Goal: Task Accomplishment & Management: Manage account settings

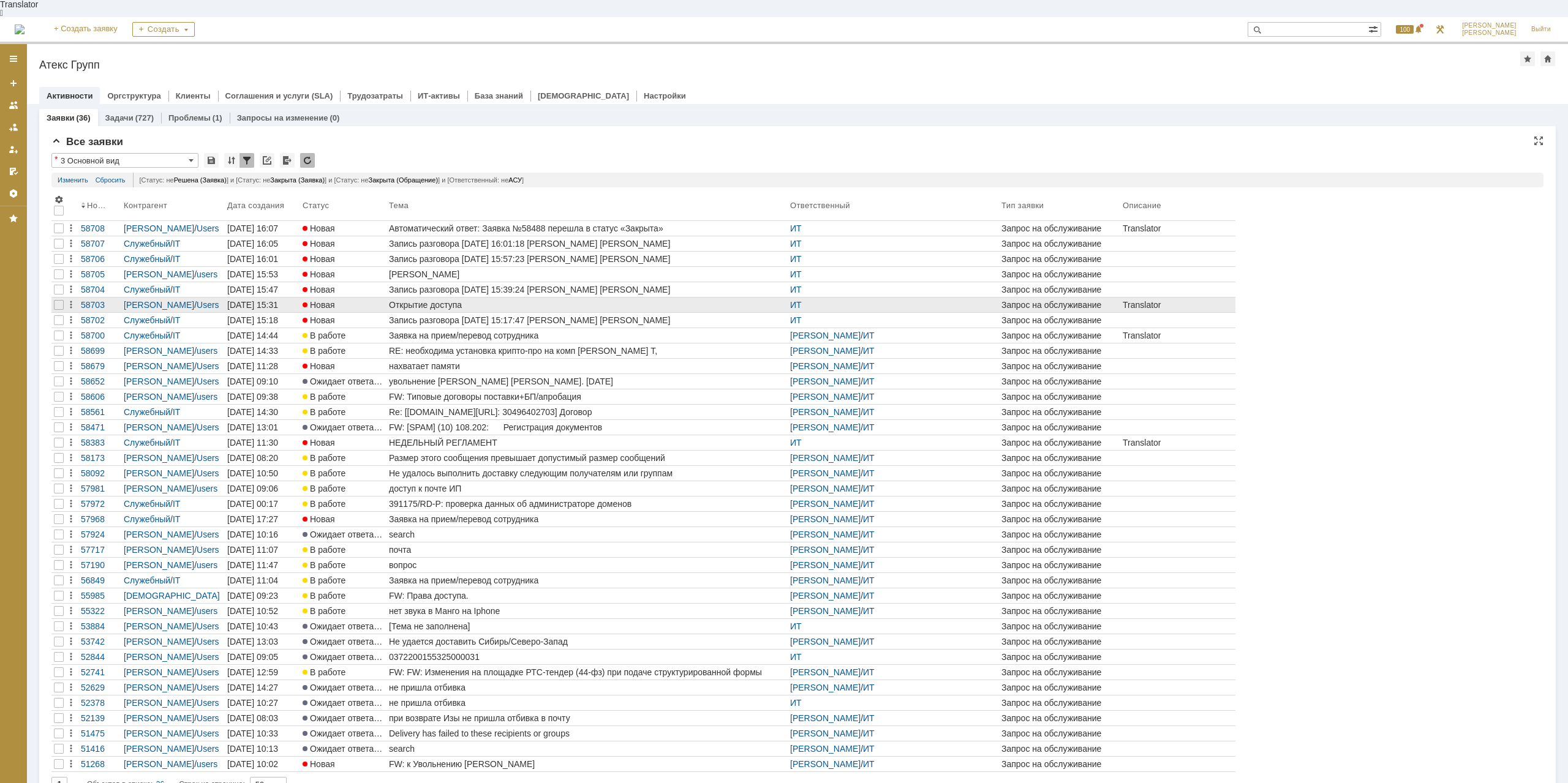
click at [429, 300] on div "Открытие доступа" at bounding box center [587, 305] width 396 height 10
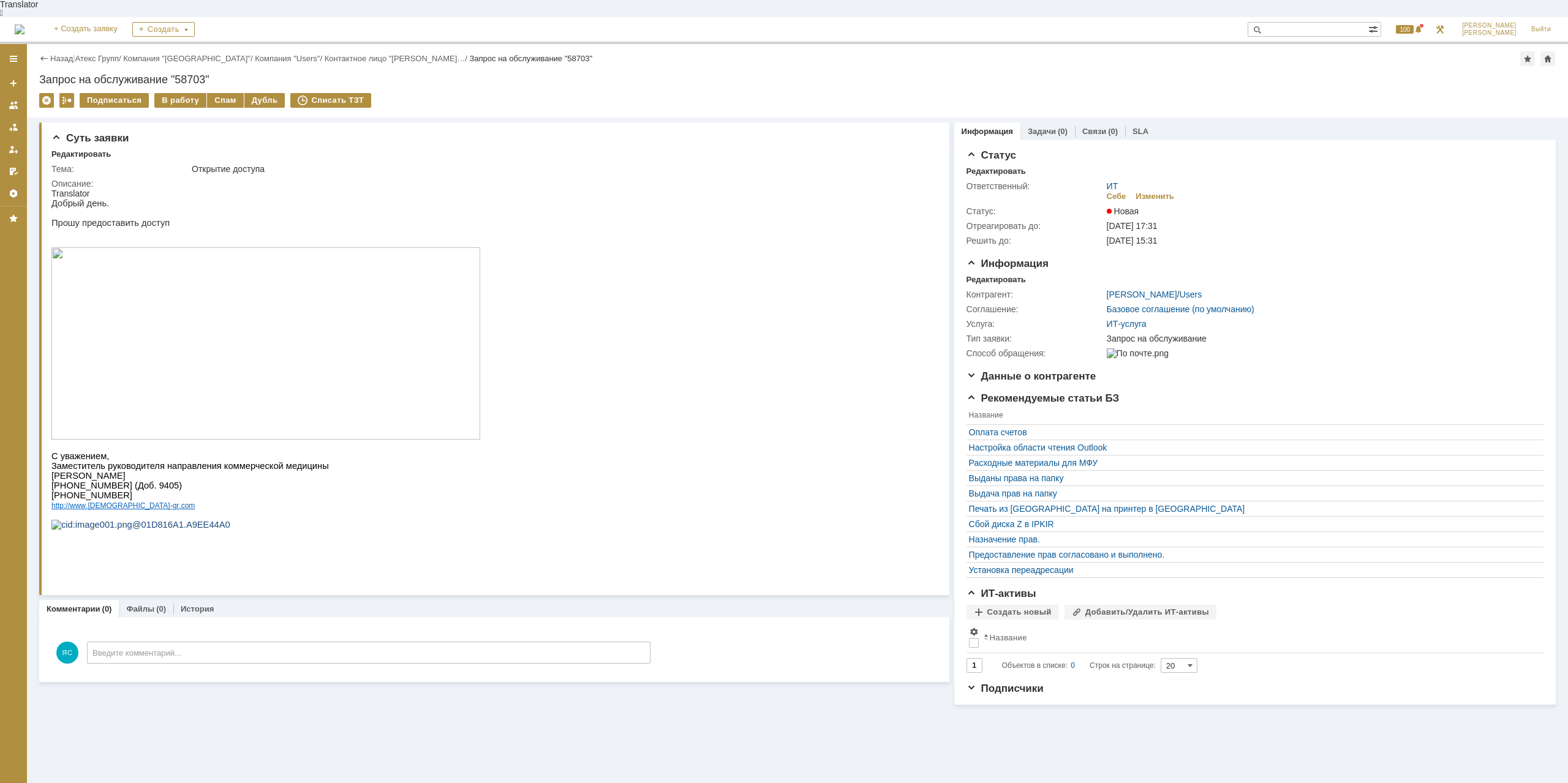
click at [318, 354] on img at bounding box center [266, 343] width 429 height 192
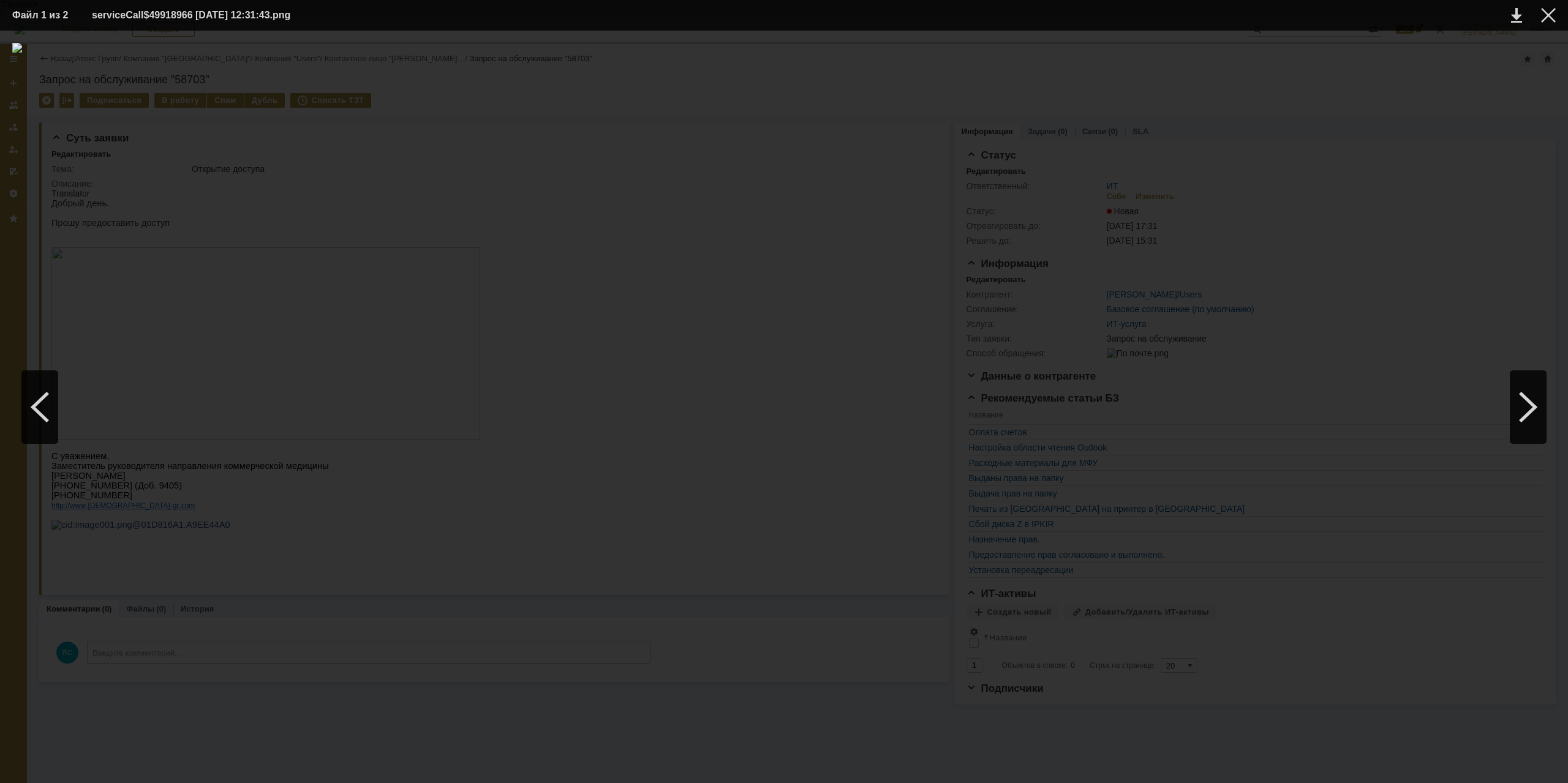
click at [913, 75] on div at bounding box center [784, 407] width 1544 height 728
click at [766, 153] on div at bounding box center [784, 407] width 1544 height 728
click at [1554, 13] on div at bounding box center [1548, 15] width 15 height 15
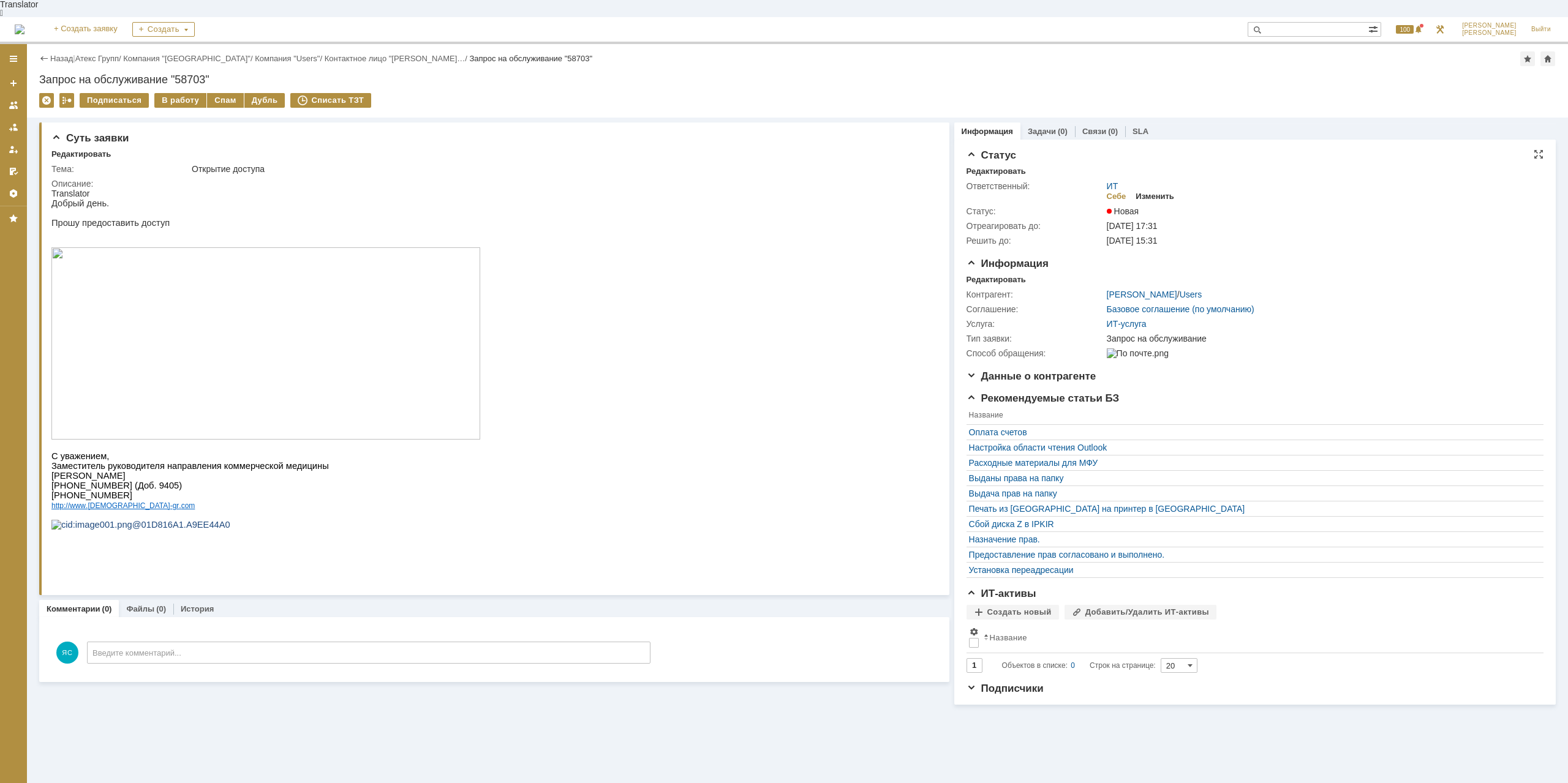
click at [1151, 192] on div "Изменить" at bounding box center [1154, 196] width 38 height 10
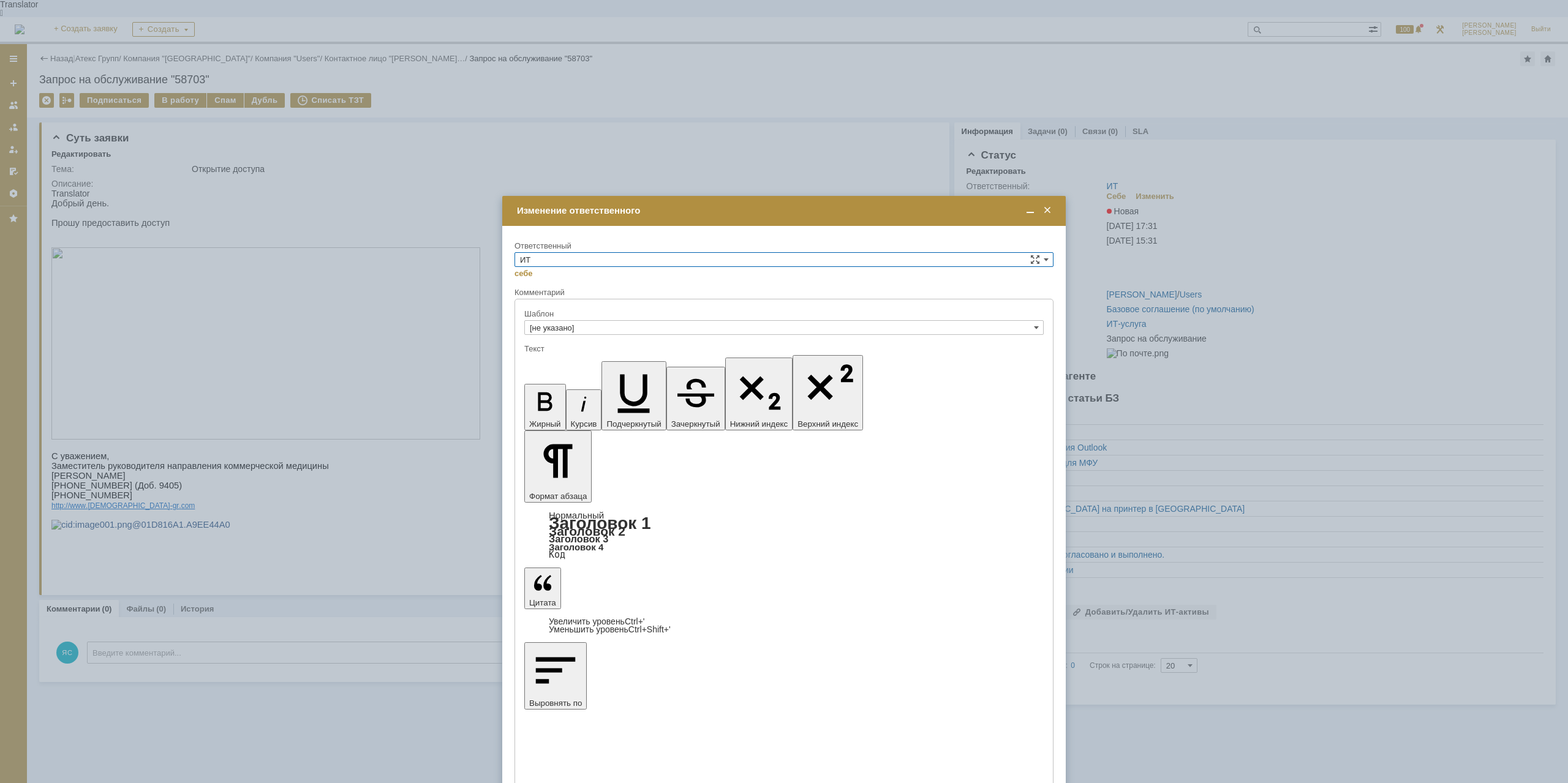
click at [621, 261] on input "ИТ" at bounding box center [784, 259] width 539 height 15
click at [554, 347] on span "[PERSON_NAME]" at bounding box center [784, 347] width 528 height 10
type input "[PERSON_NAME]"
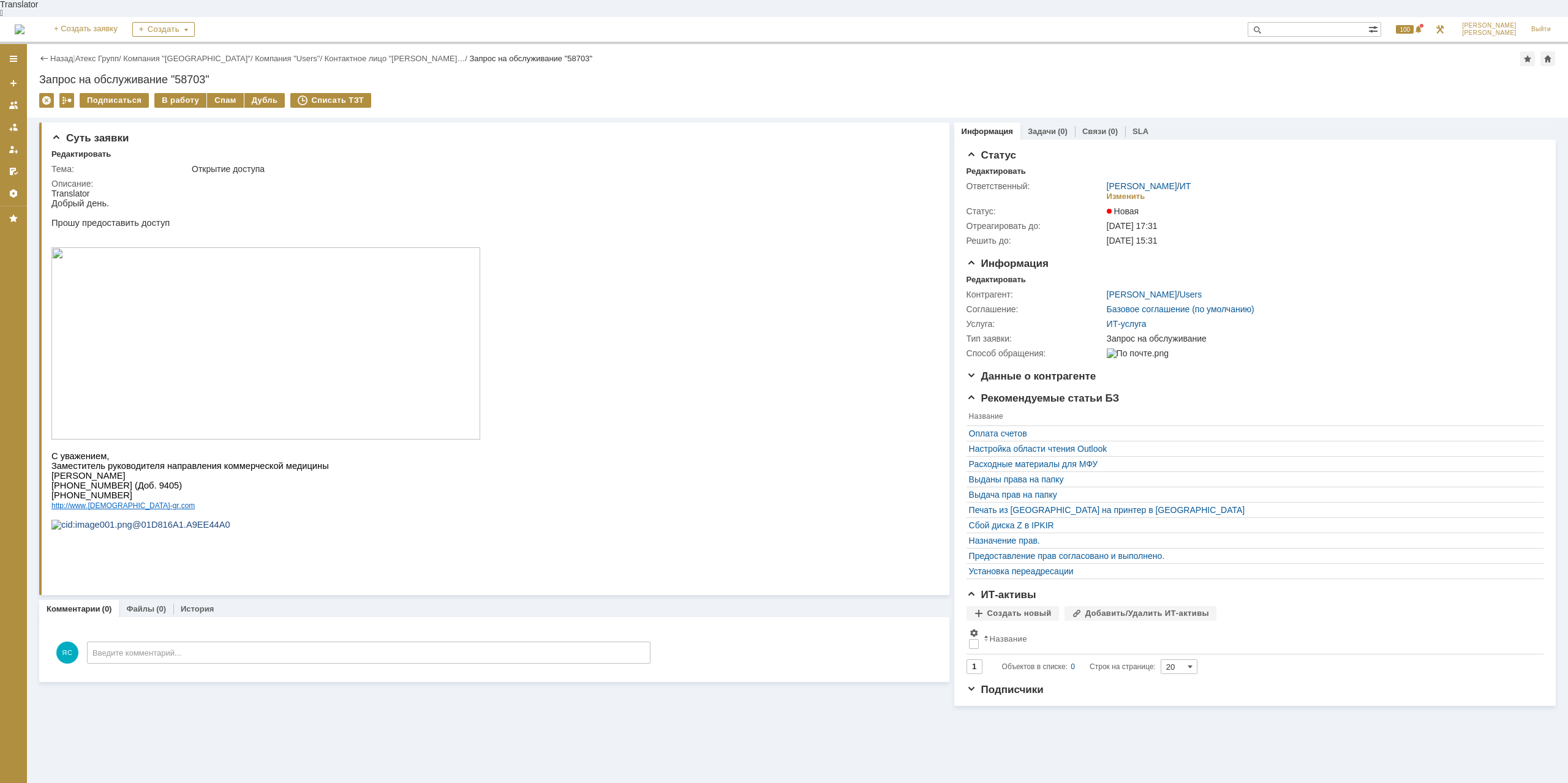
click at [144, 377] on img at bounding box center [266, 343] width 429 height 192
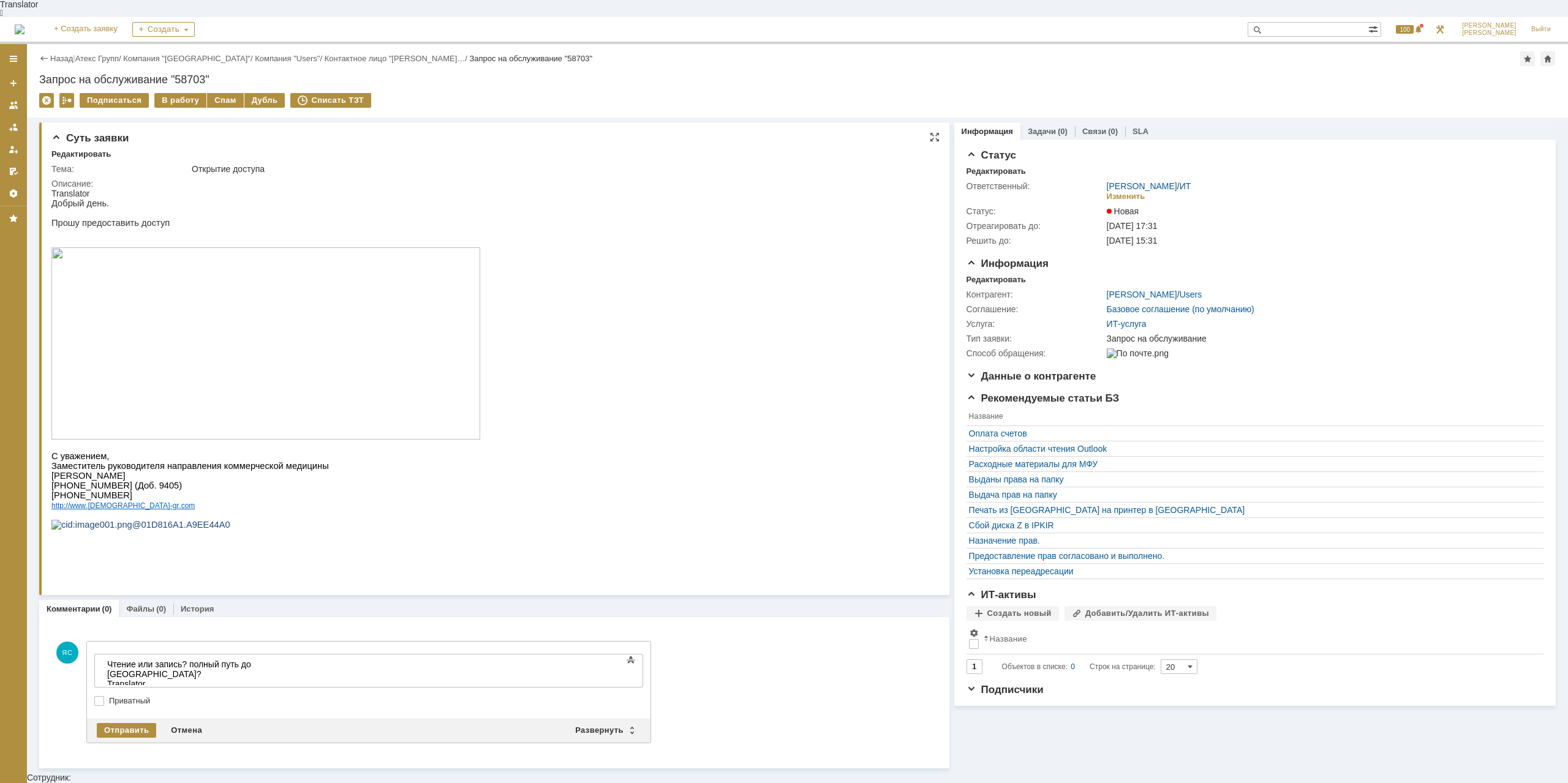
click at [337, 355] on img at bounding box center [266, 343] width 429 height 192
click at [286, 669] on body "​Чтение или запись? полный путь до папки? Translator" at bounding box center [195, 679] width 184 height 49
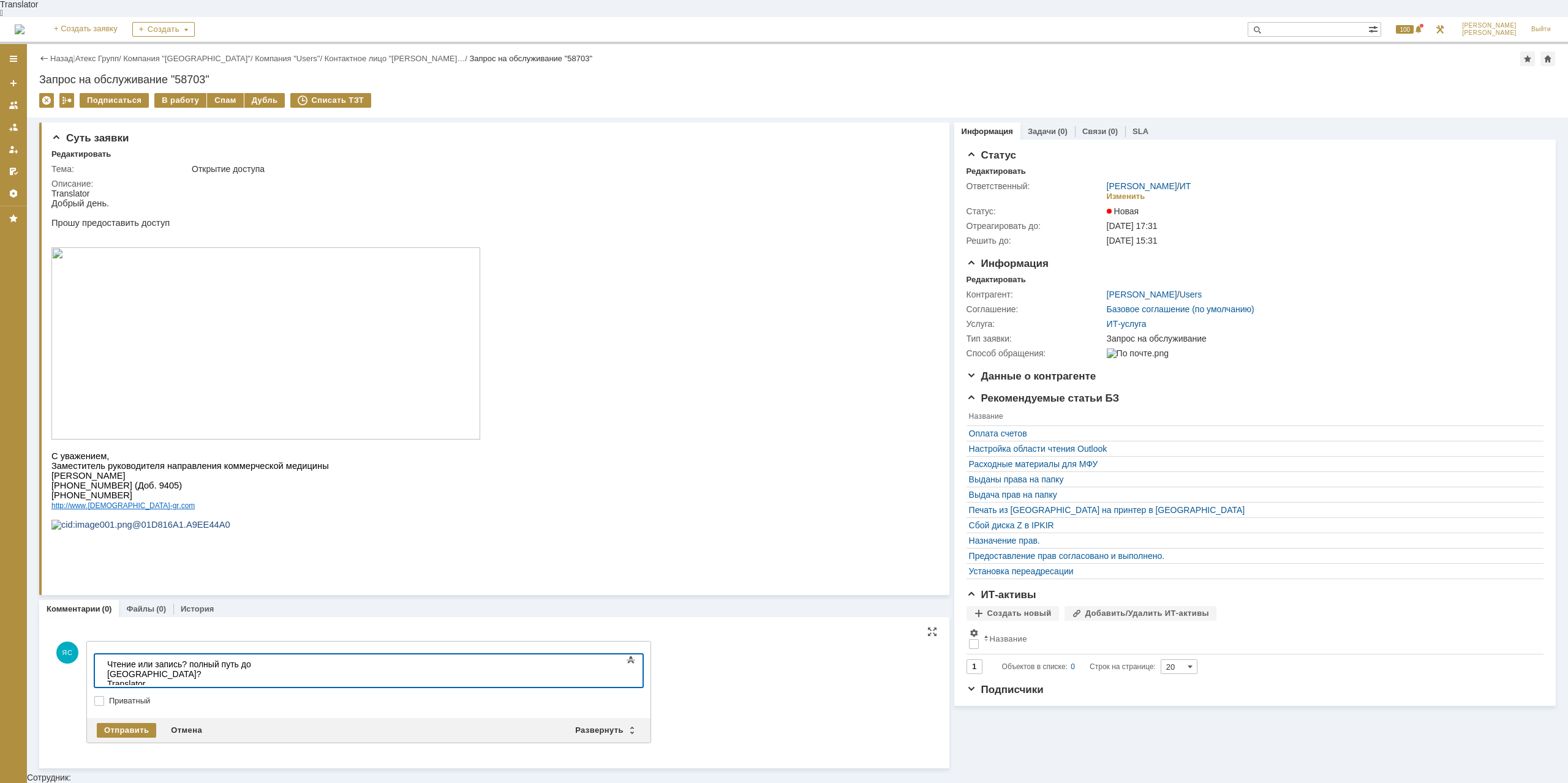
click at [286, 667] on body "​Чтение или запись? полный путь до папки? Translator" at bounding box center [195, 679] width 184 height 49
click at [286, 663] on body "​Чтение или запись? полный путь до папки? Translator" at bounding box center [195, 679] width 184 height 49
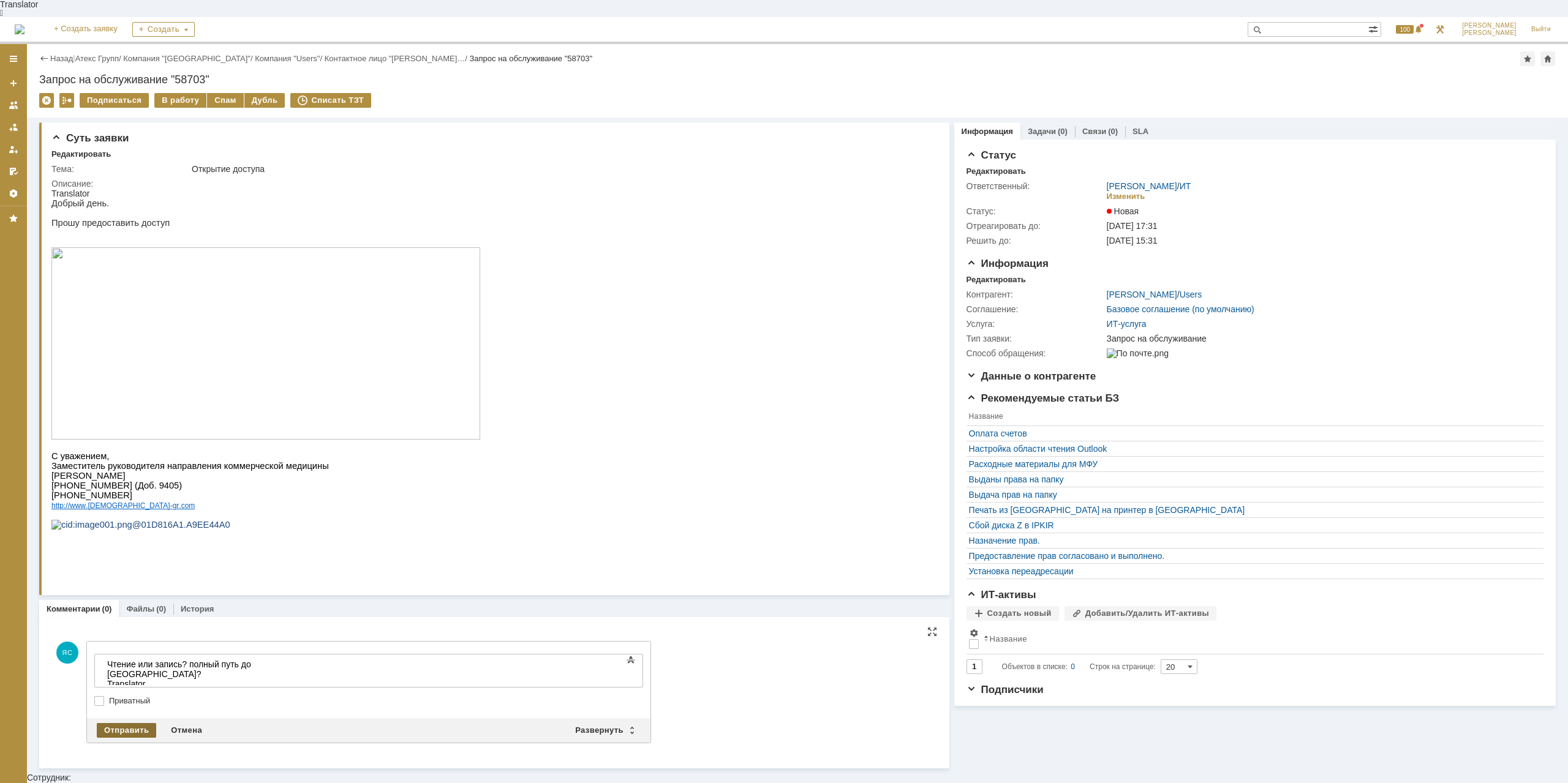
click at [120, 723] on div "Отправить" at bounding box center [126, 730] width 60 height 15
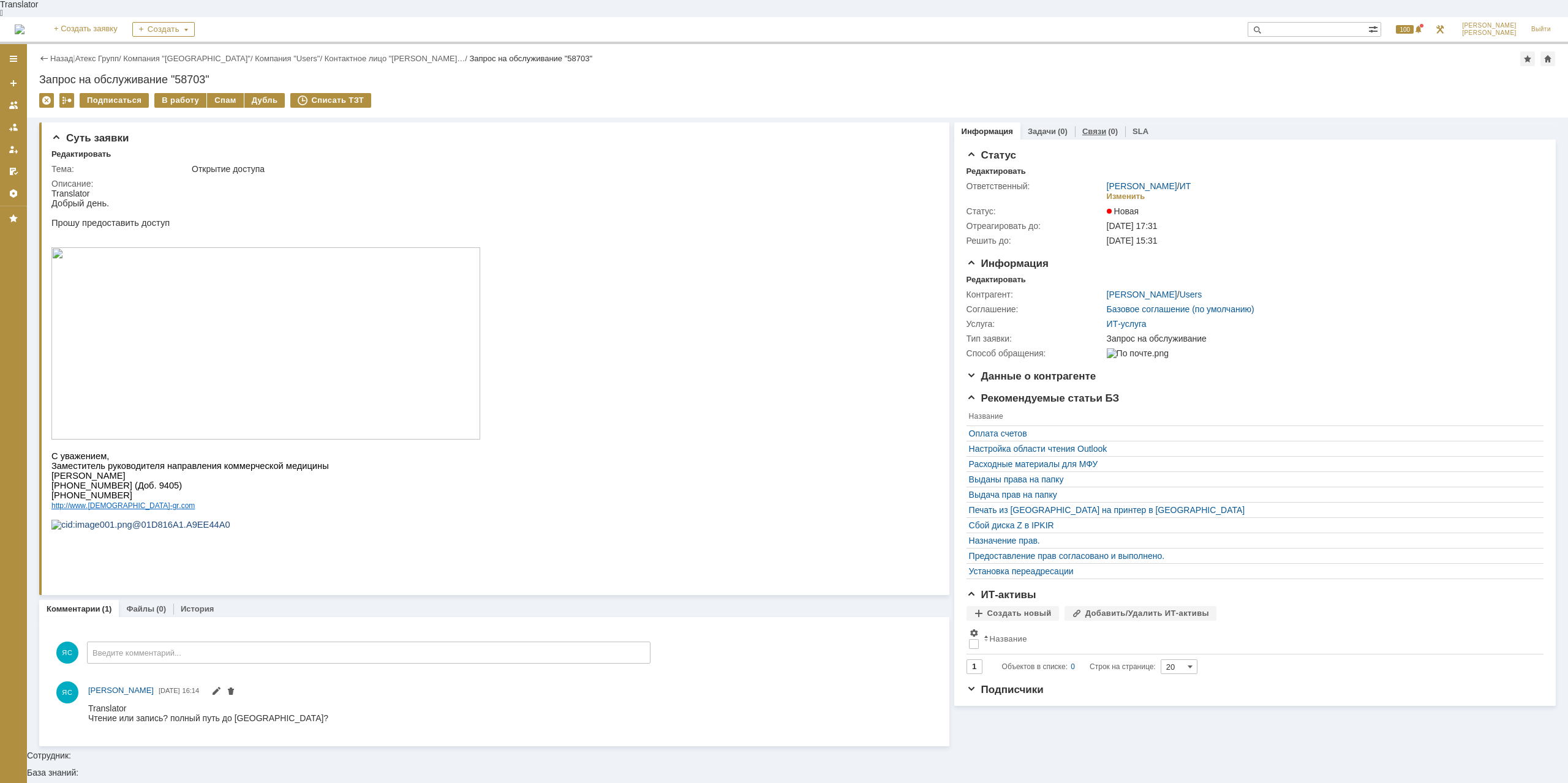
click at [1096, 122] on div "Связи (0)" at bounding box center [1100, 131] width 50 height 18
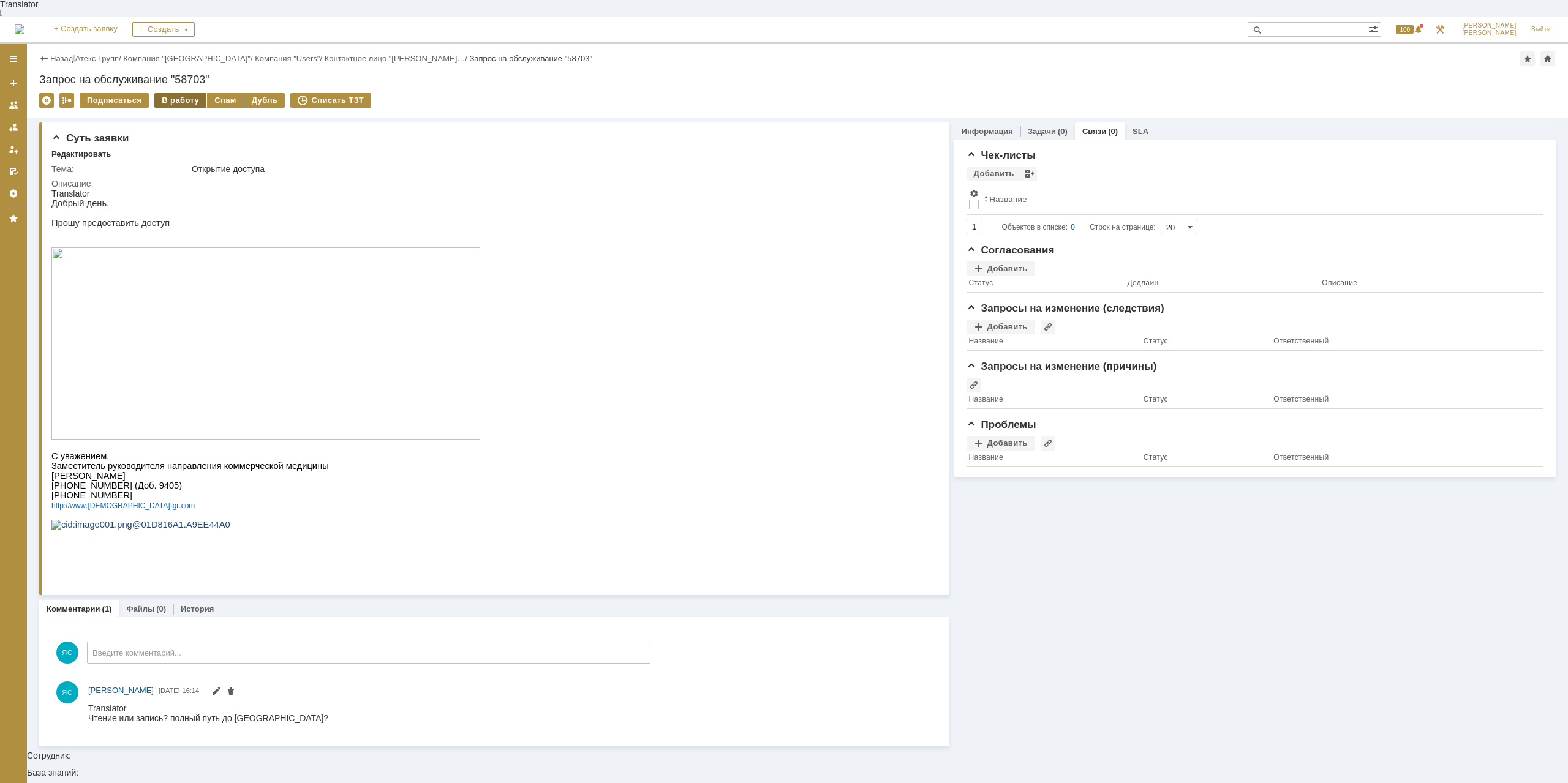
click at [189, 93] on div "В работу" at bounding box center [180, 101] width 52 height 15
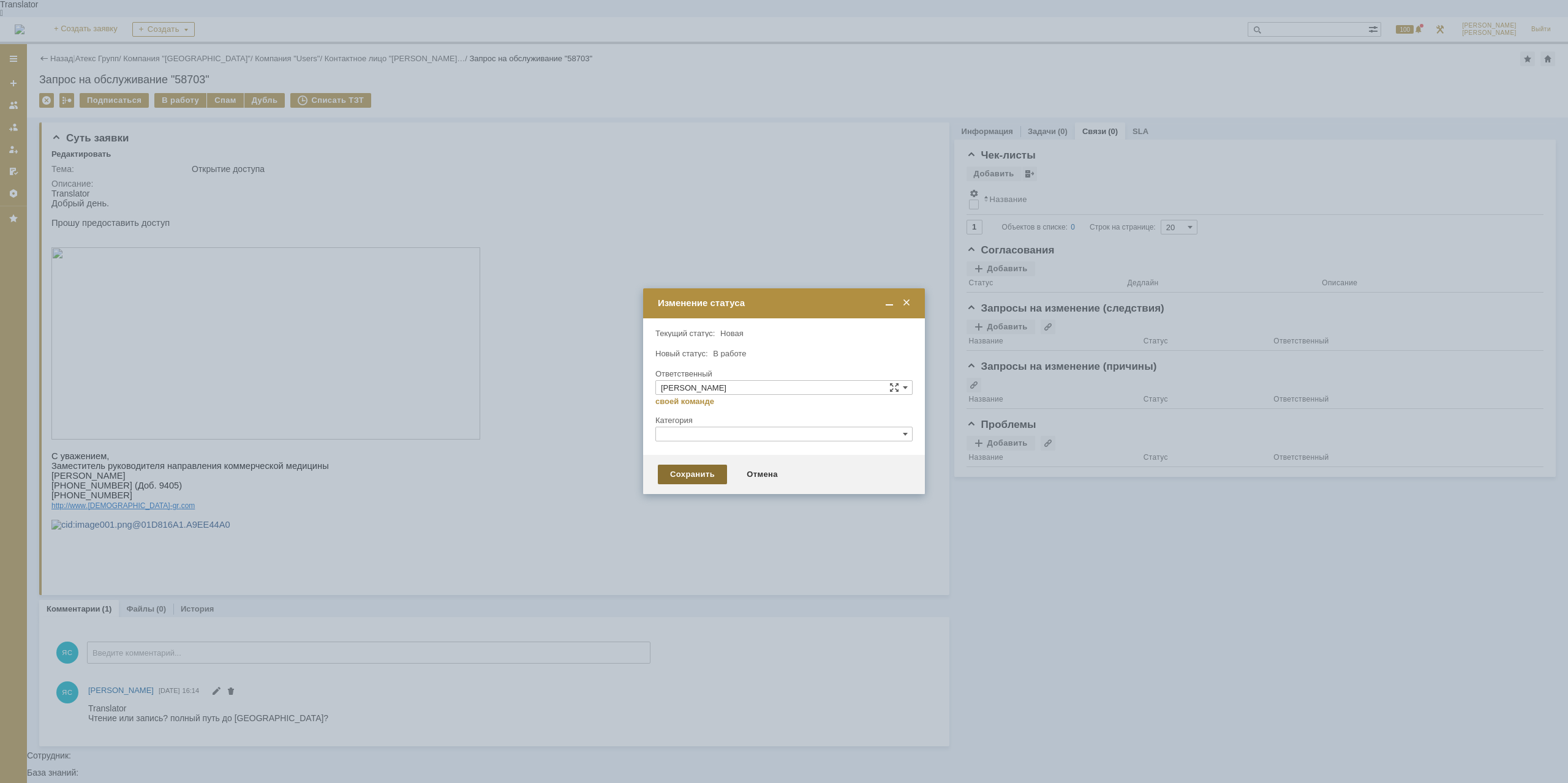
click at [678, 482] on div "Сохранить" at bounding box center [692, 475] width 69 height 20
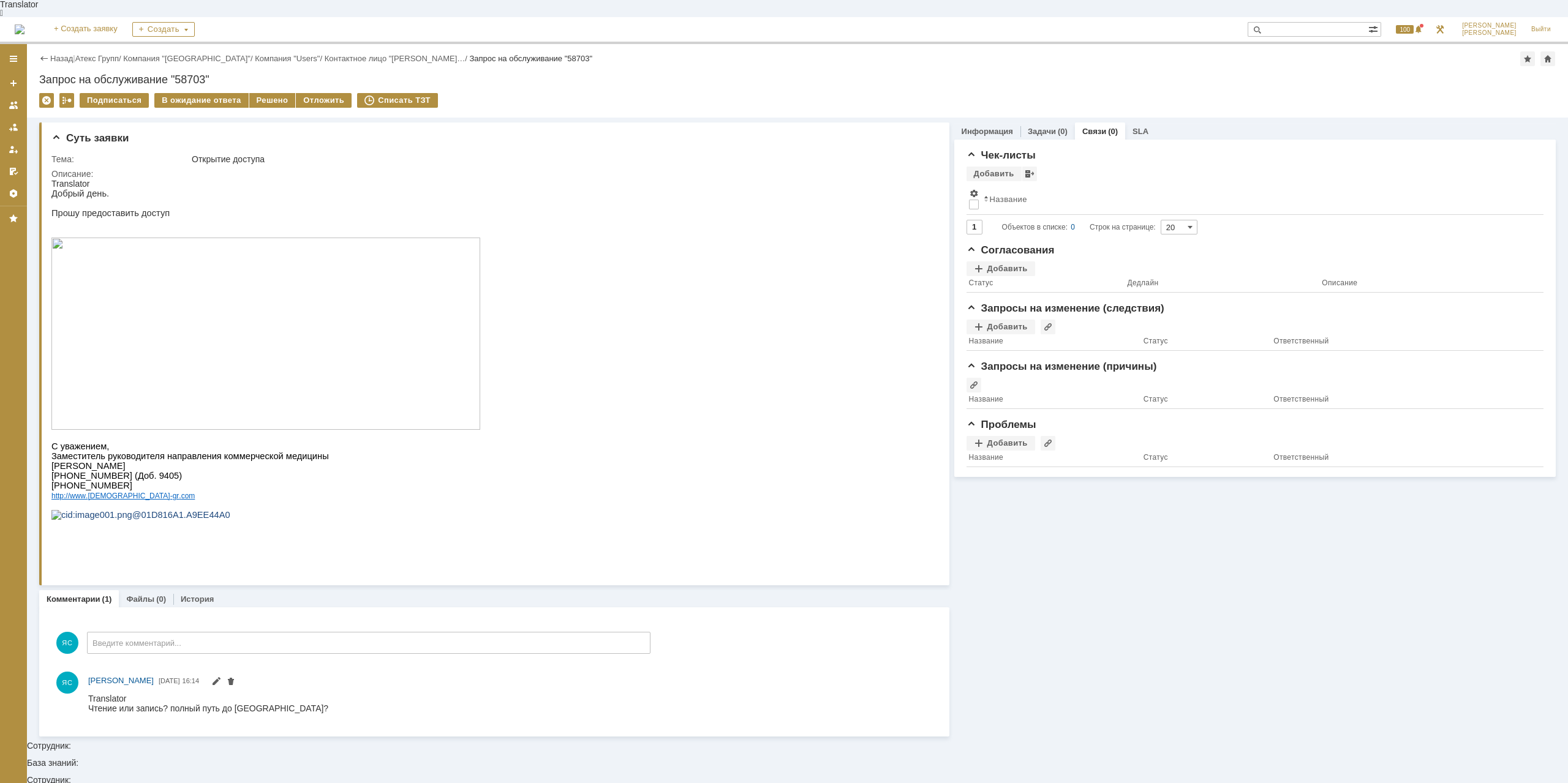
click at [225, 154] on div "Открытие доступа" at bounding box center [560, 159] width 736 height 10
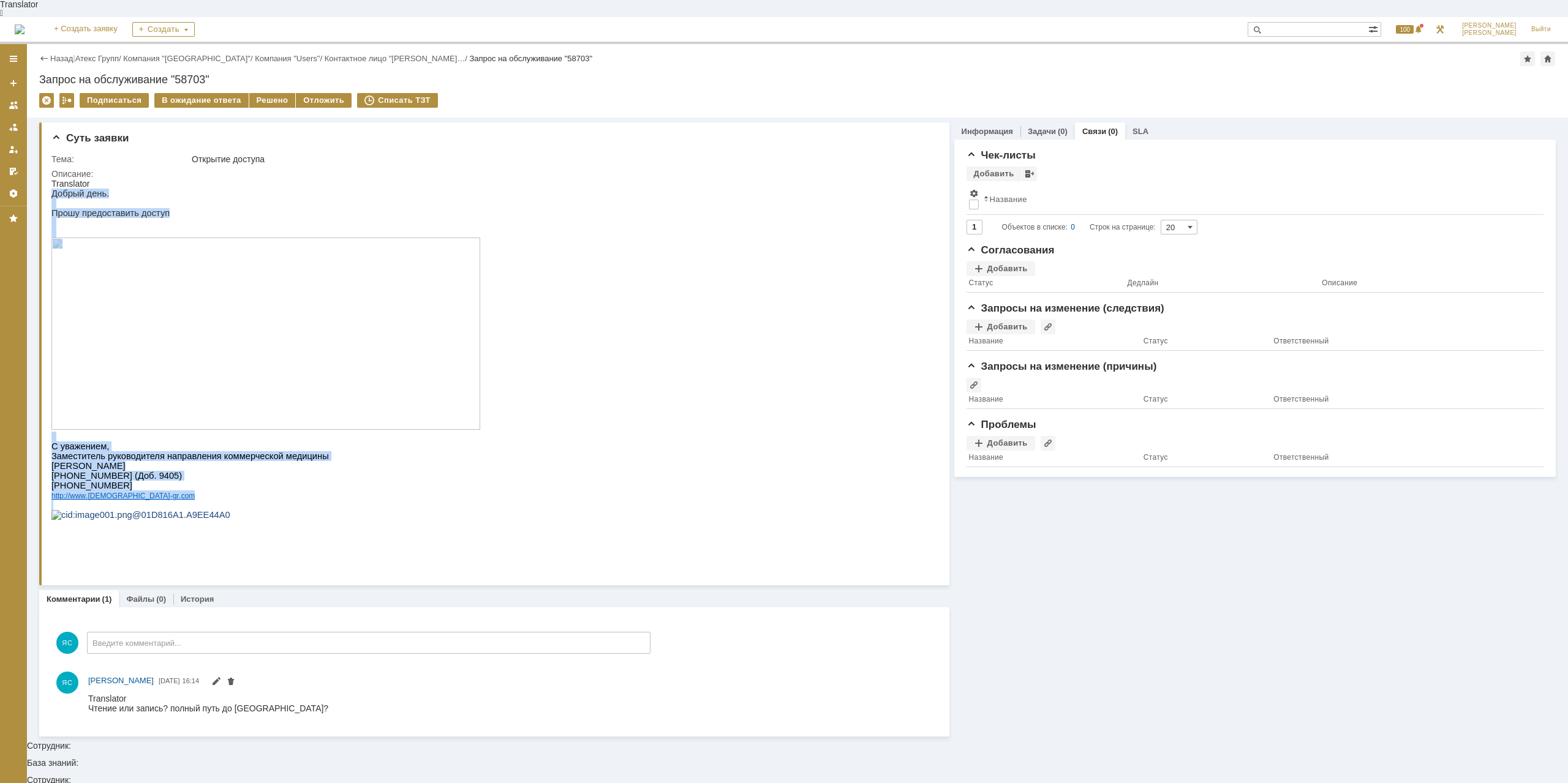
drag, startPoint x: 208, startPoint y: 556, endPoint x: 38, endPoint y: 153, distance: 437.4
click at [52, 179] on html "Translator Добрый день. Прошу предоставить доступ С уважением, Заместитель руко…" at bounding box center [491, 354] width 879 height 350
copy div "Добрый день. Прошу предоставить доступ С уважением, Заместитель руководителя на…"
click at [999, 261] on div "Добавить" at bounding box center [1001, 268] width 69 height 15
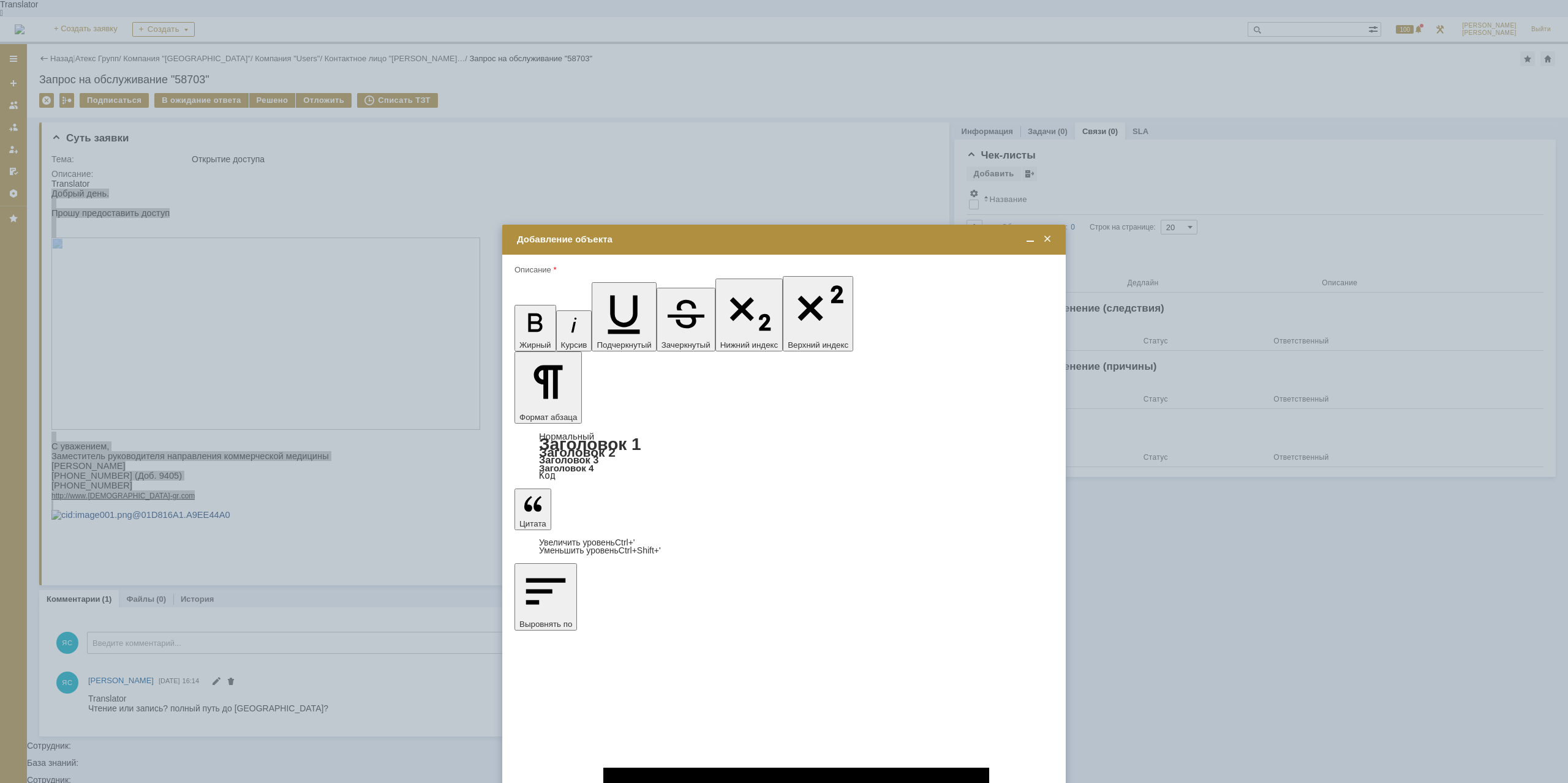
type input "Выбрано: 0 (объекты класса 'Сотрудник')"
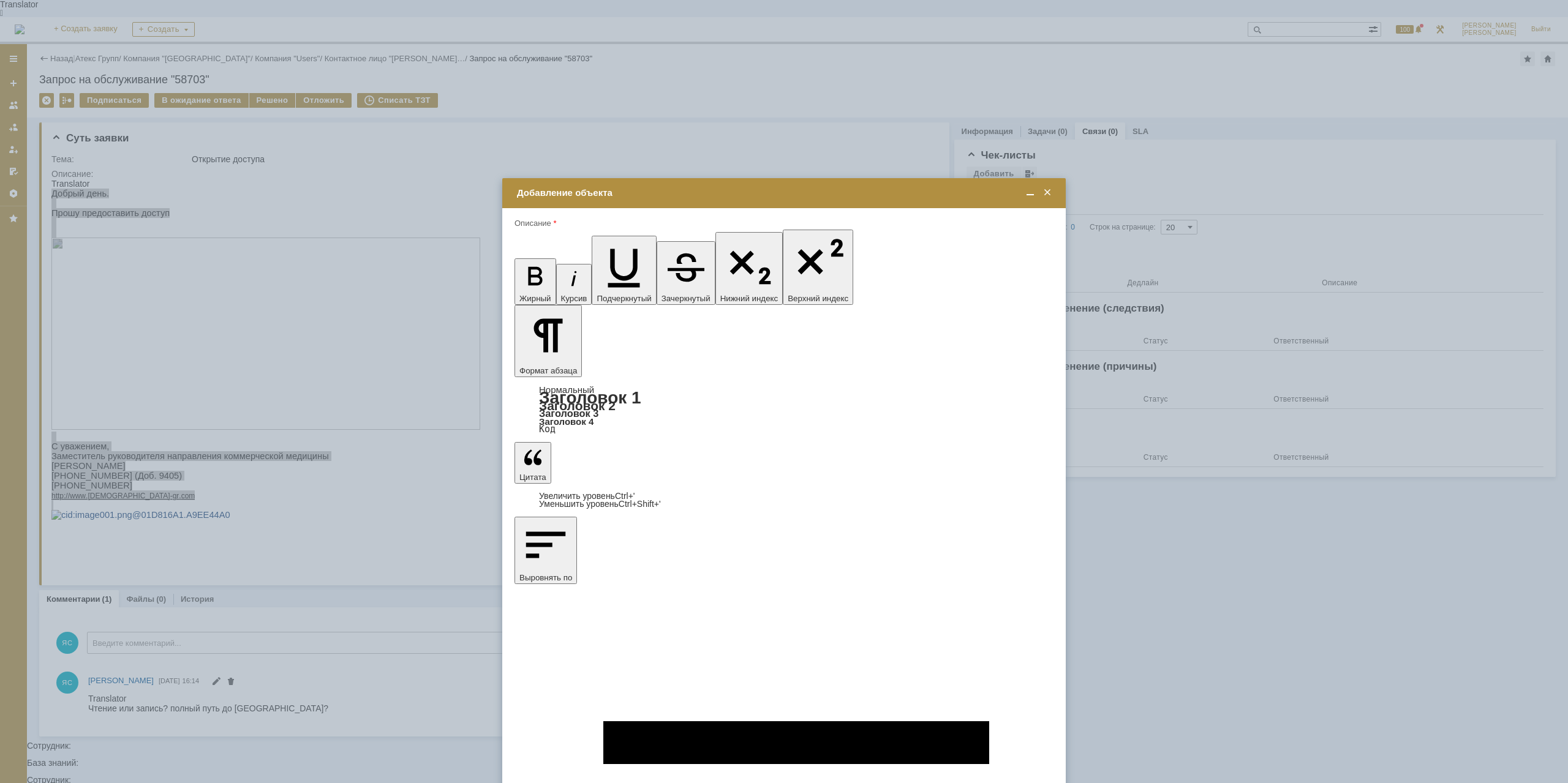
drag, startPoint x: 747, startPoint y: 3525, endPoint x: 664, endPoint y: 3732, distance: 223.0
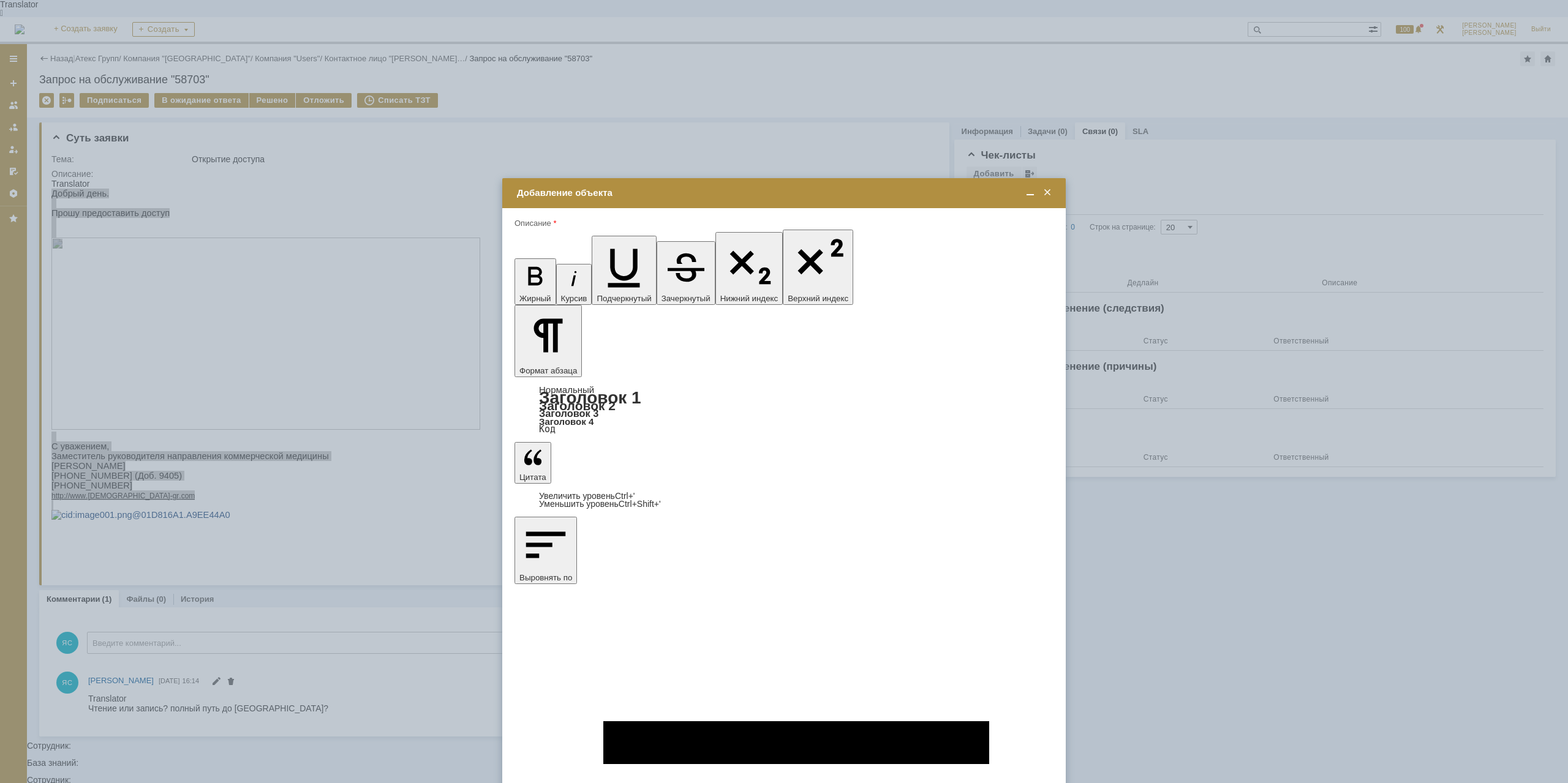
drag, startPoint x: 654, startPoint y: 3531, endPoint x: 730, endPoint y: 3531, distance: 76.0
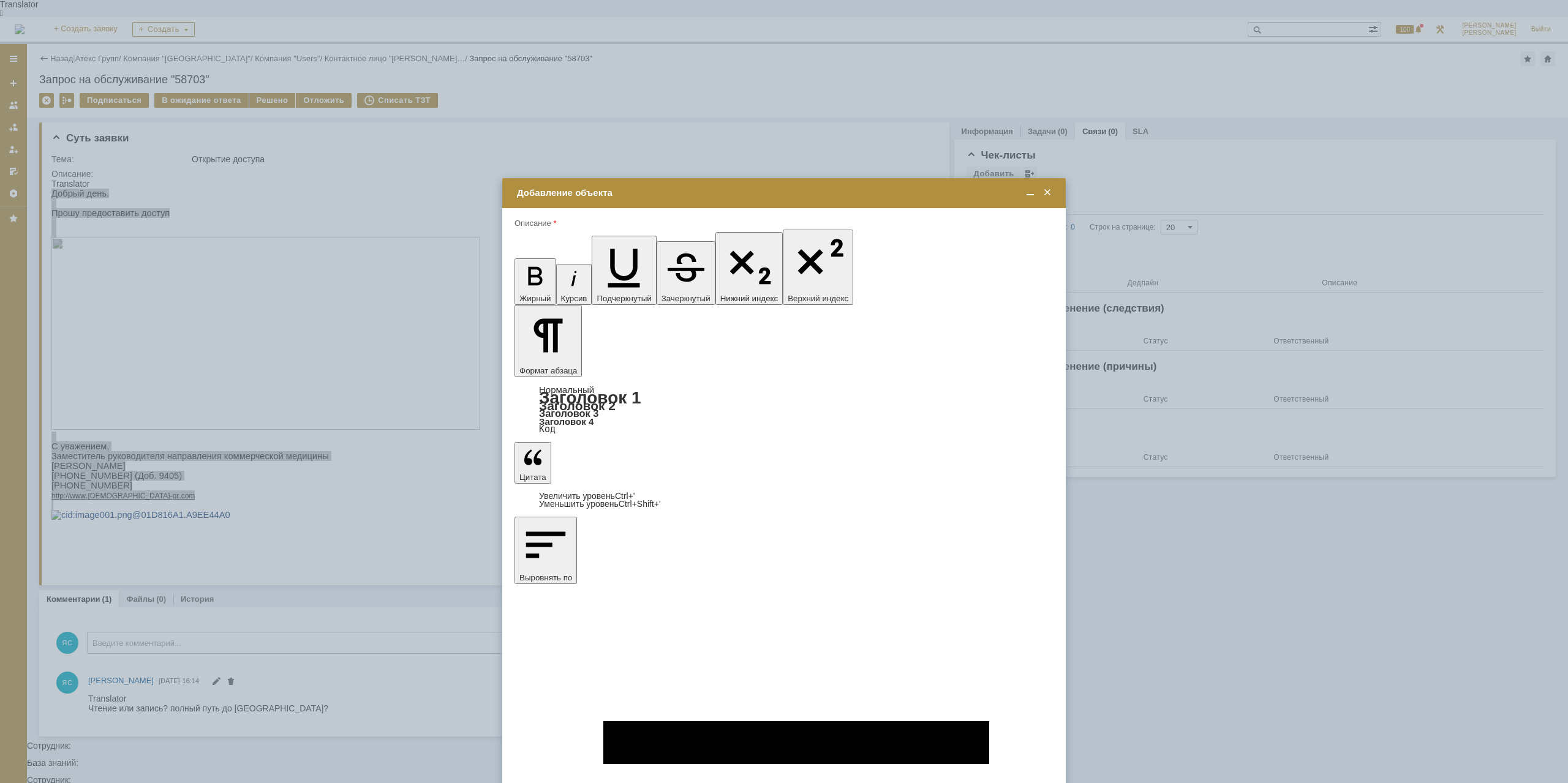
drag, startPoint x: 683, startPoint y: 3531, endPoint x: 650, endPoint y: 3532, distance: 33.0
click at [595, 536] on span "Широчин Игорь" at bounding box center [616, 536] width 65 height 9
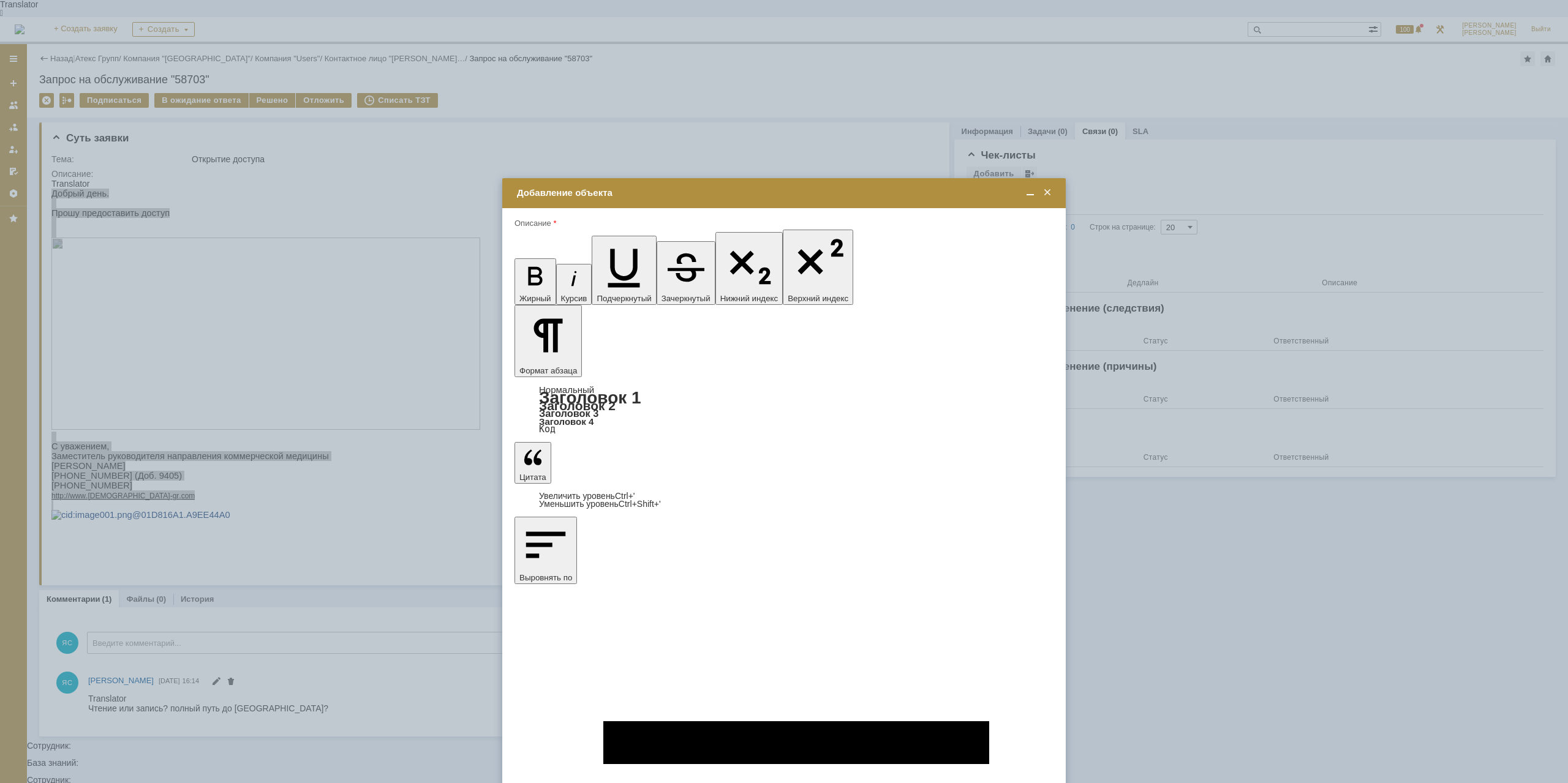
click at [0, 0] on input "Широчин Игорь" at bounding box center [0, 0] width 0 height 0
type input "Выбрано: 1 (объекты класса 'Сотрудник')"
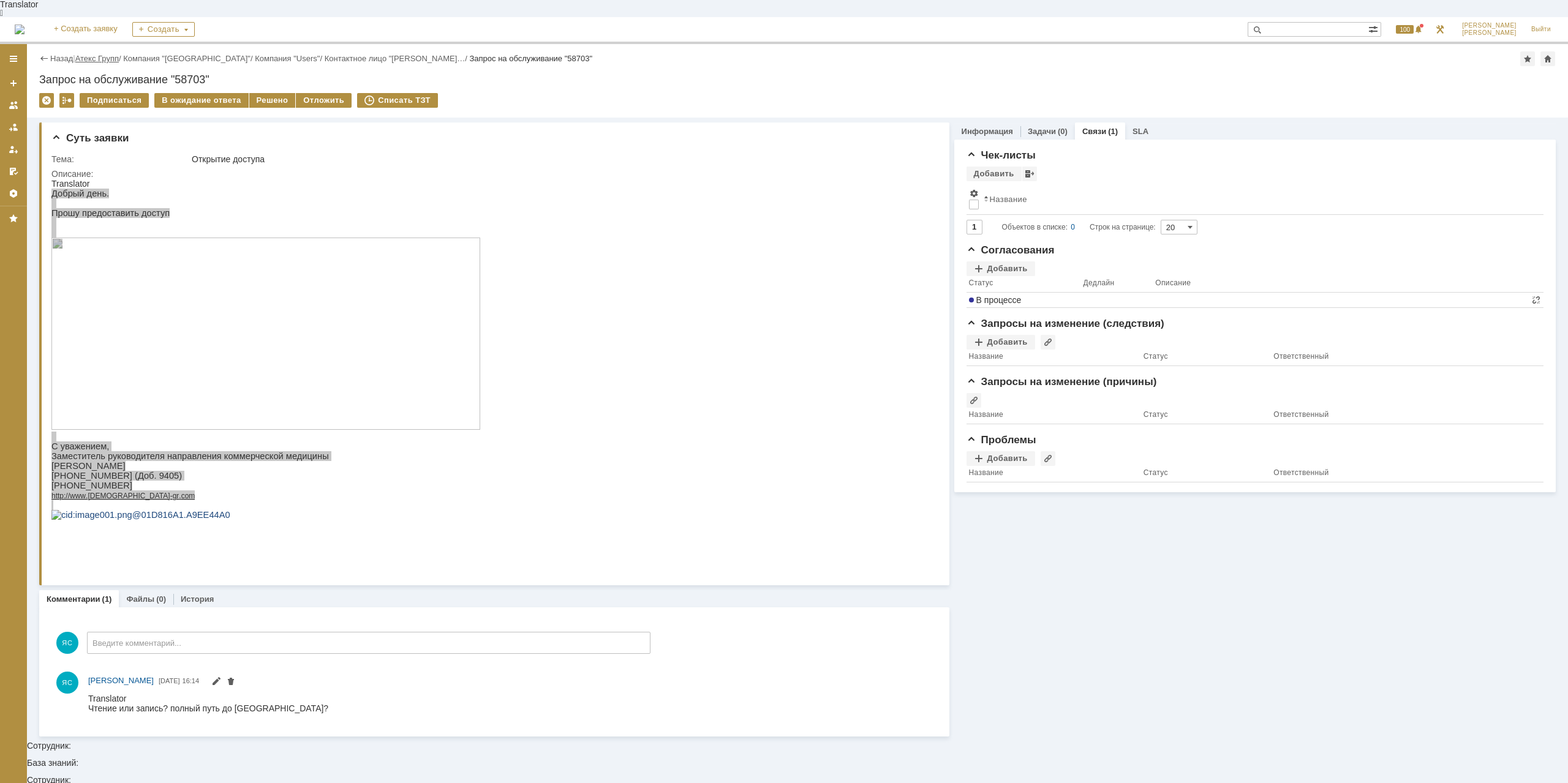
click at [114, 54] on link "Атекс Групп" at bounding box center [97, 58] width 44 height 9
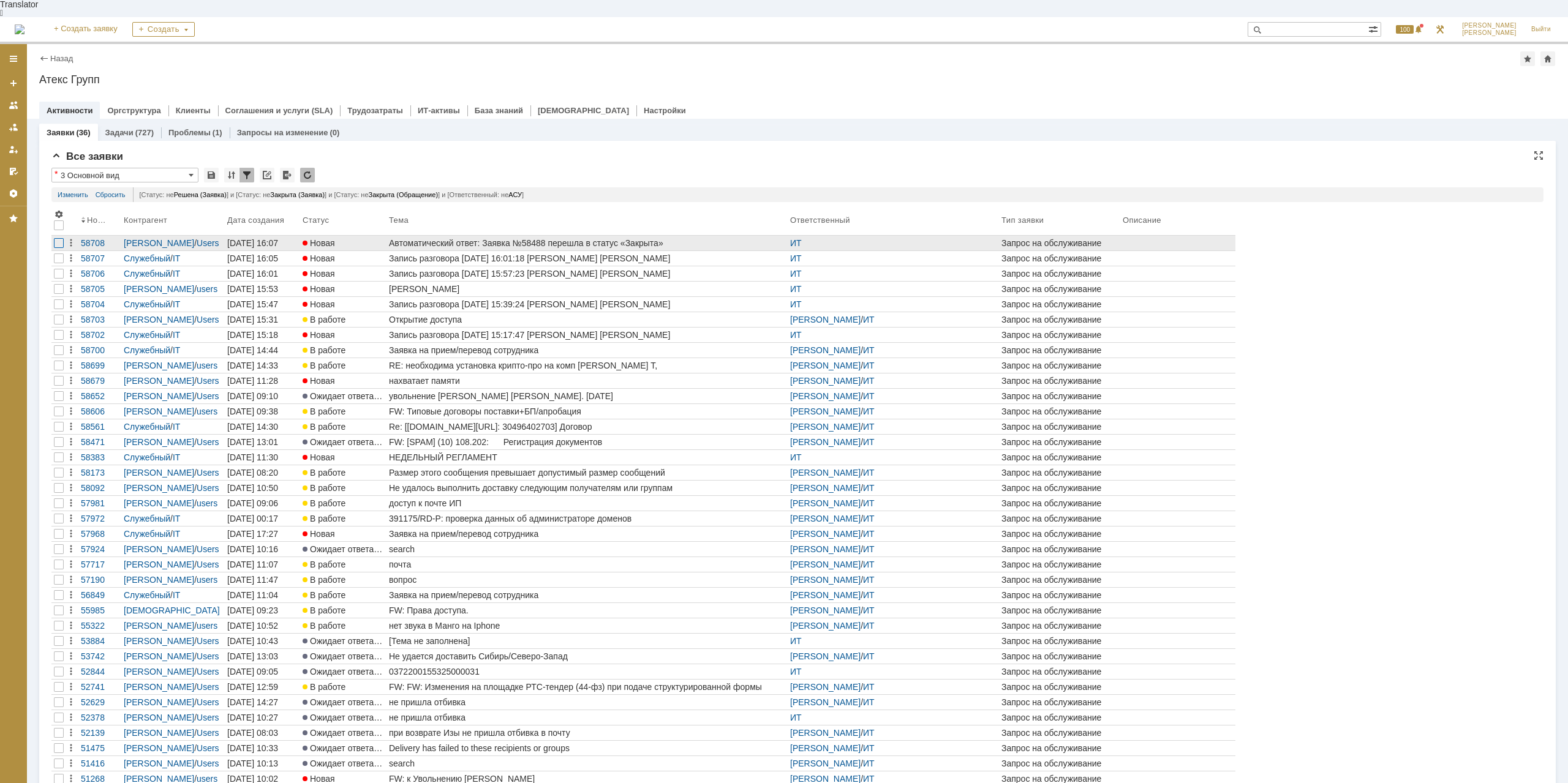
click at [61, 238] on div at bounding box center [58, 243] width 10 height 10
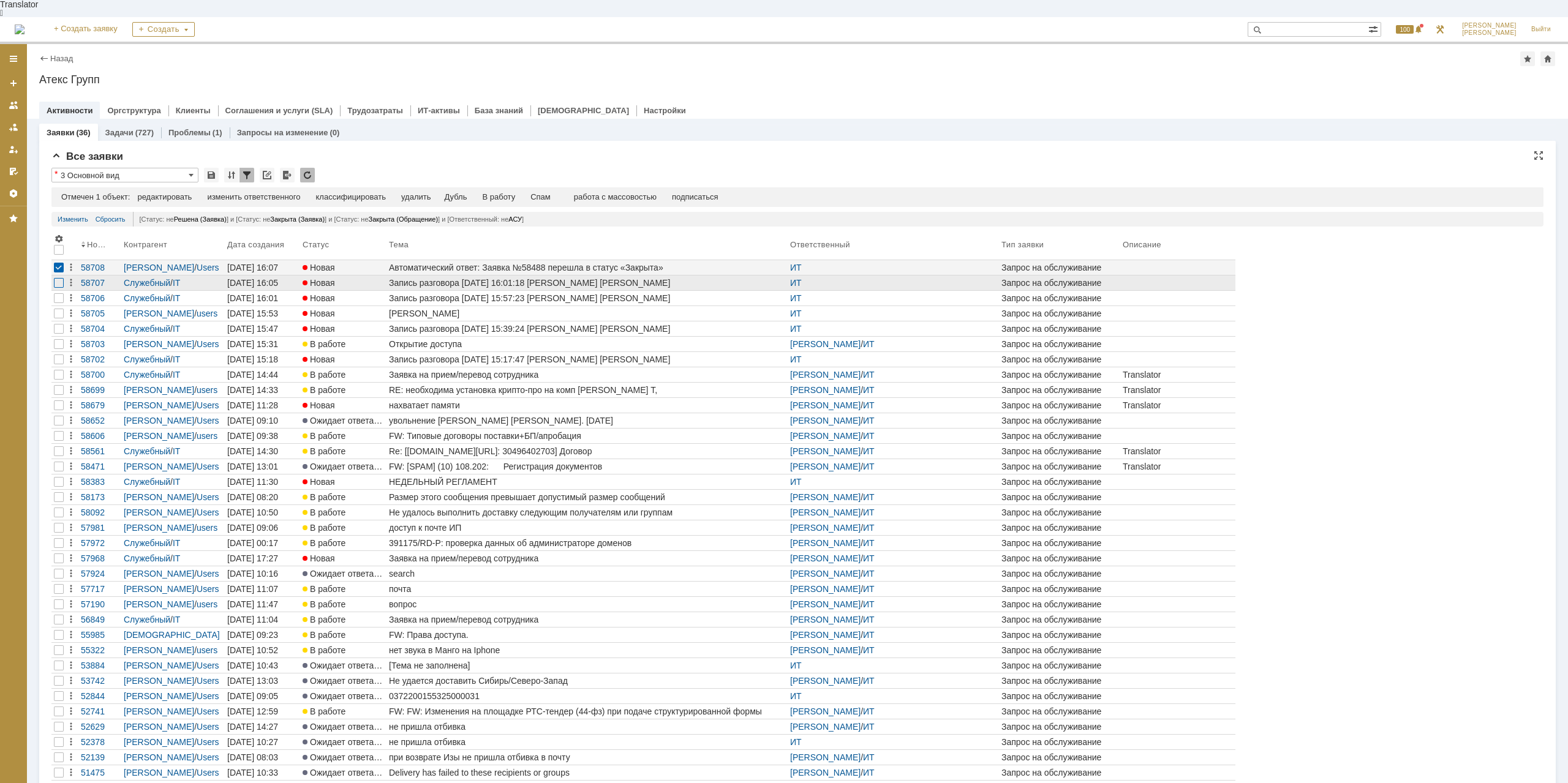
click at [62, 278] on div at bounding box center [58, 282] width 10 height 10
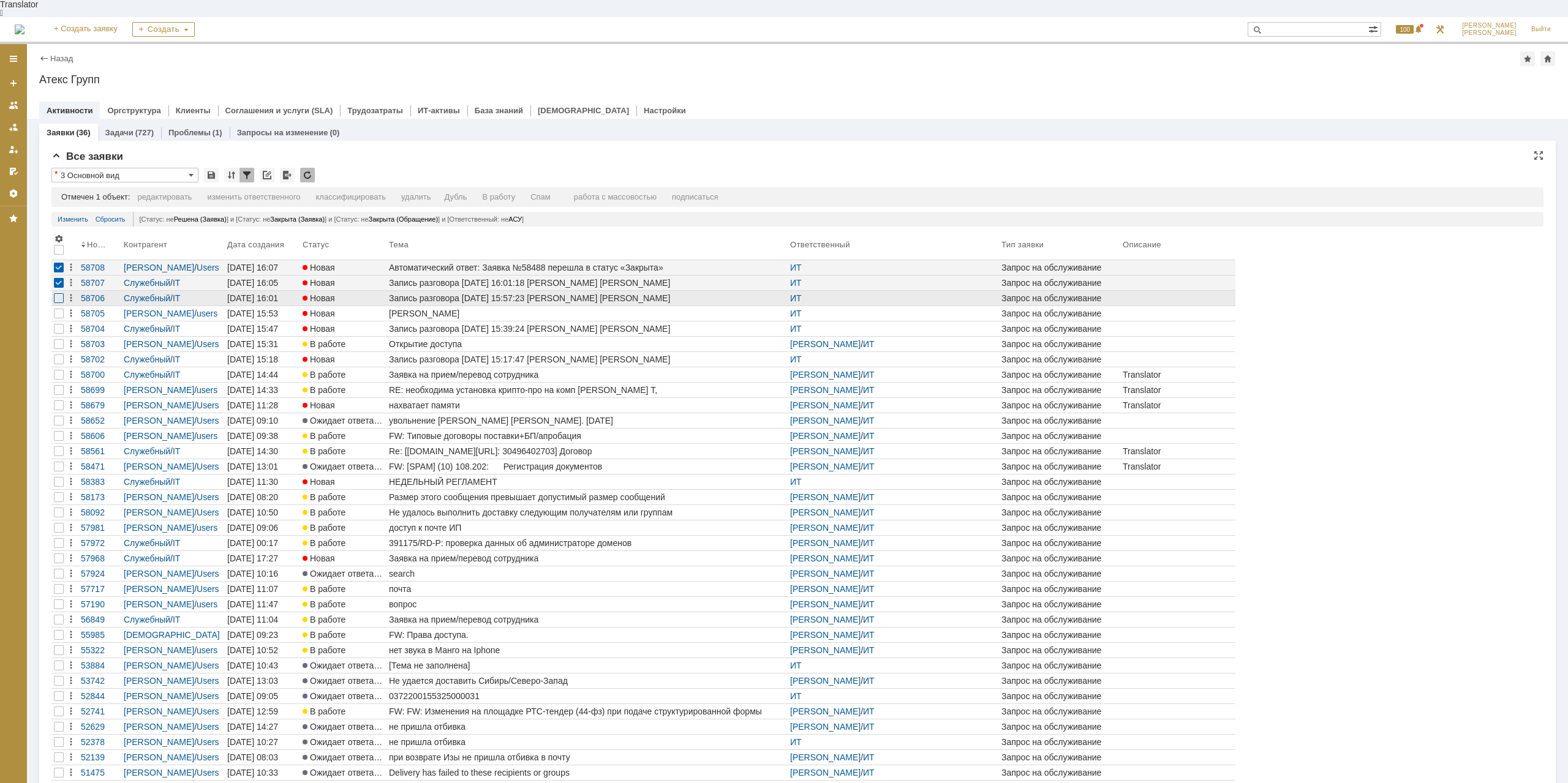
click at [62, 293] on div at bounding box center [58, 298] width 10 height 10
click at [58, 263] on div at bounding box center [58, 267] width 10 height 10
click at [520, 192] on div "Спам" at bounding box center [515, 197] width 21 height 10
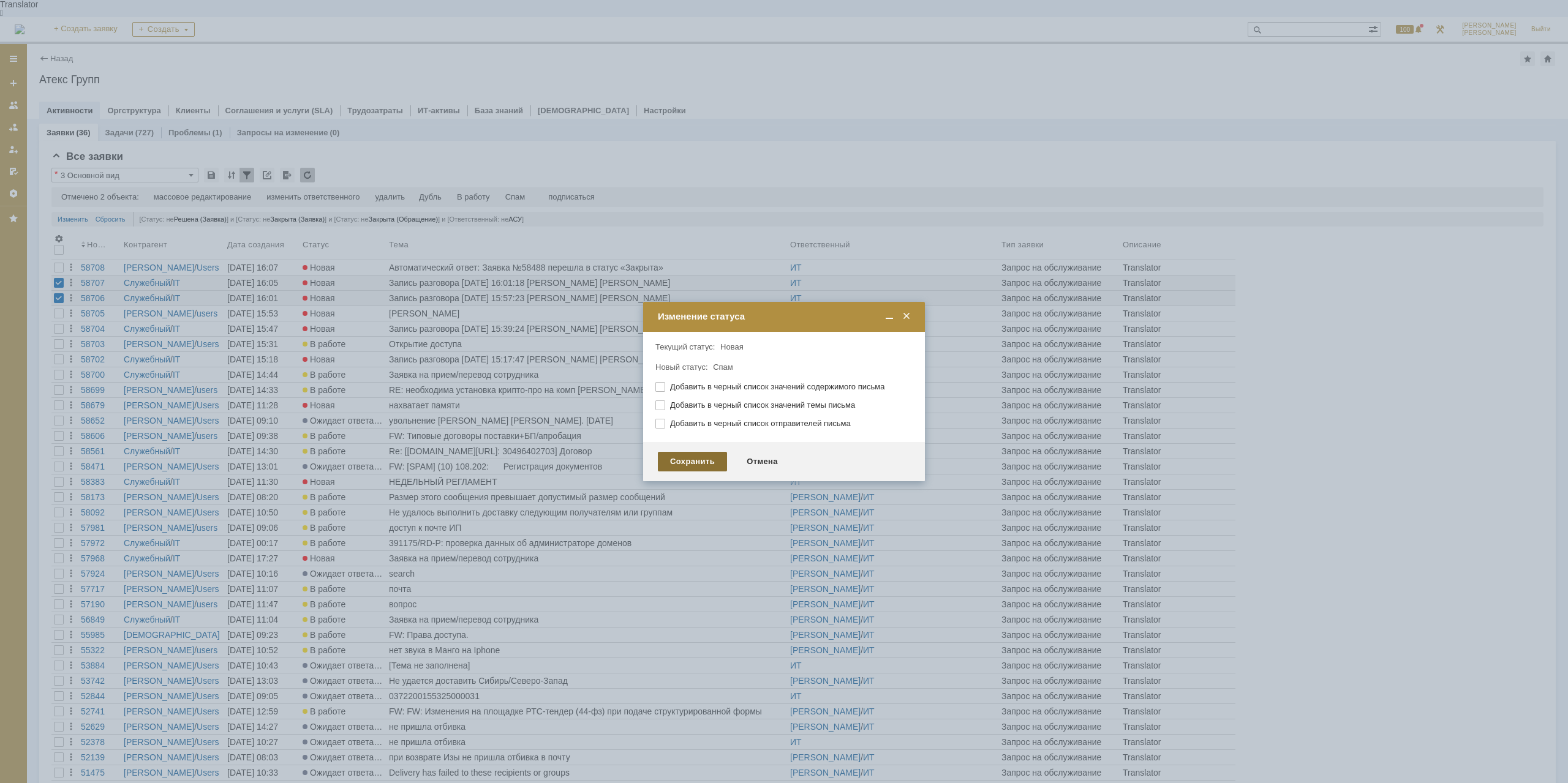
click at [695, 463] on div "Сохранить" at bounding box center [692, 462] width 69 height 20
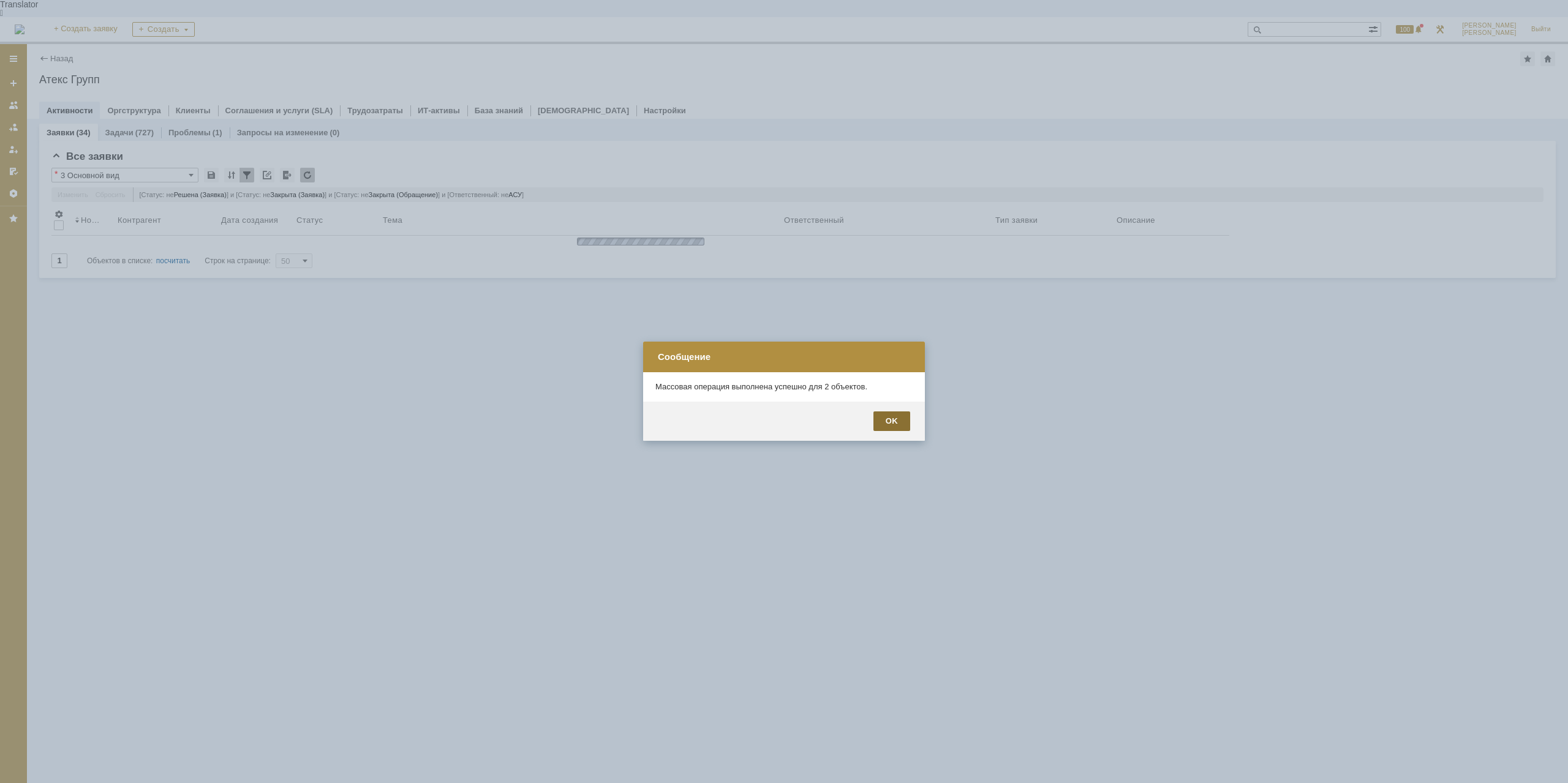
click at [894, 421] on div "OK" at bounding box center [892, 421] width 37 height 20
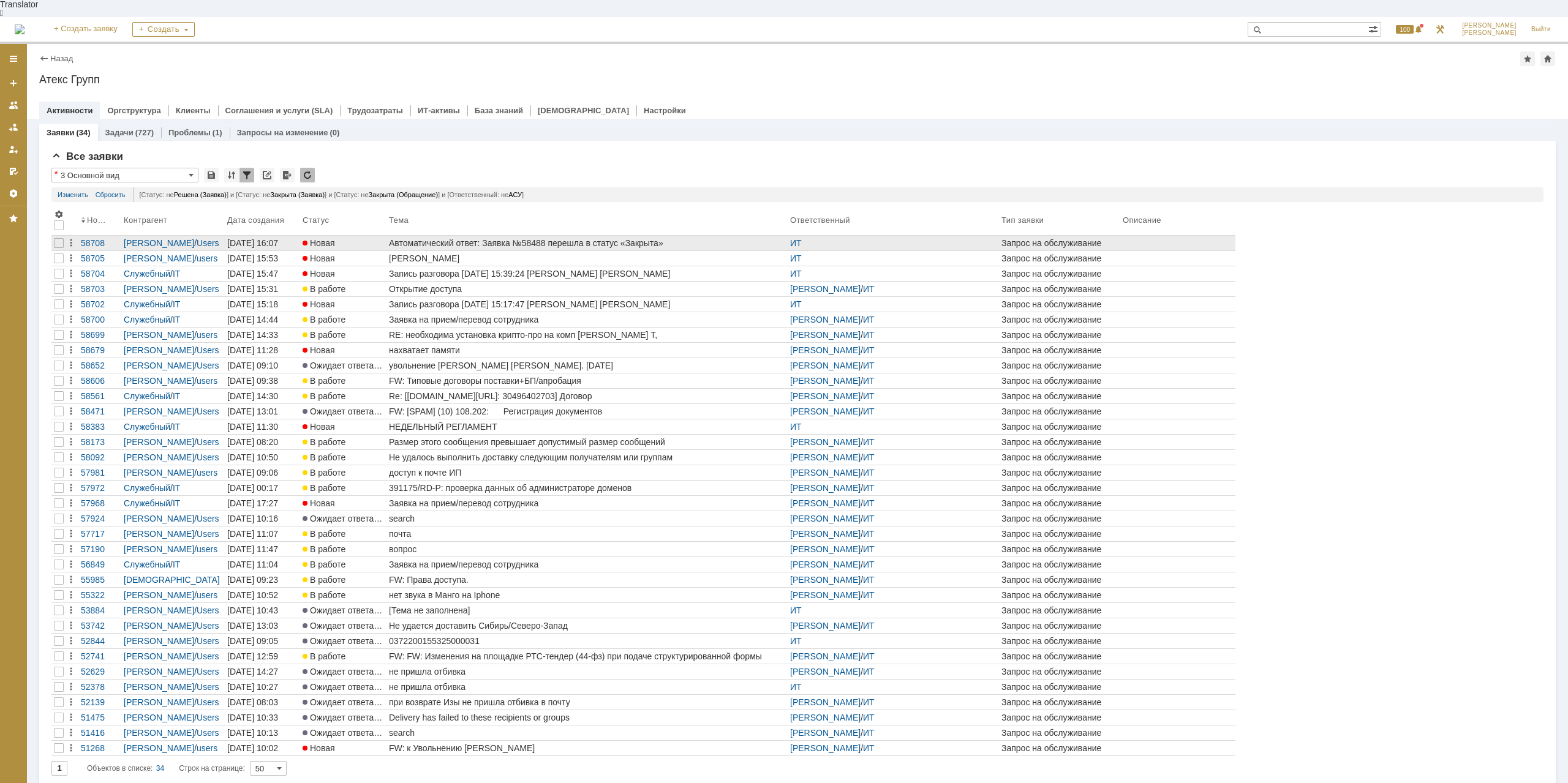
click at [564, 238] on div "Автоматический ответ: Заявка №58488 перешла в статус «Закрыта»" at bounding box center [587, 243] width 396 height 10
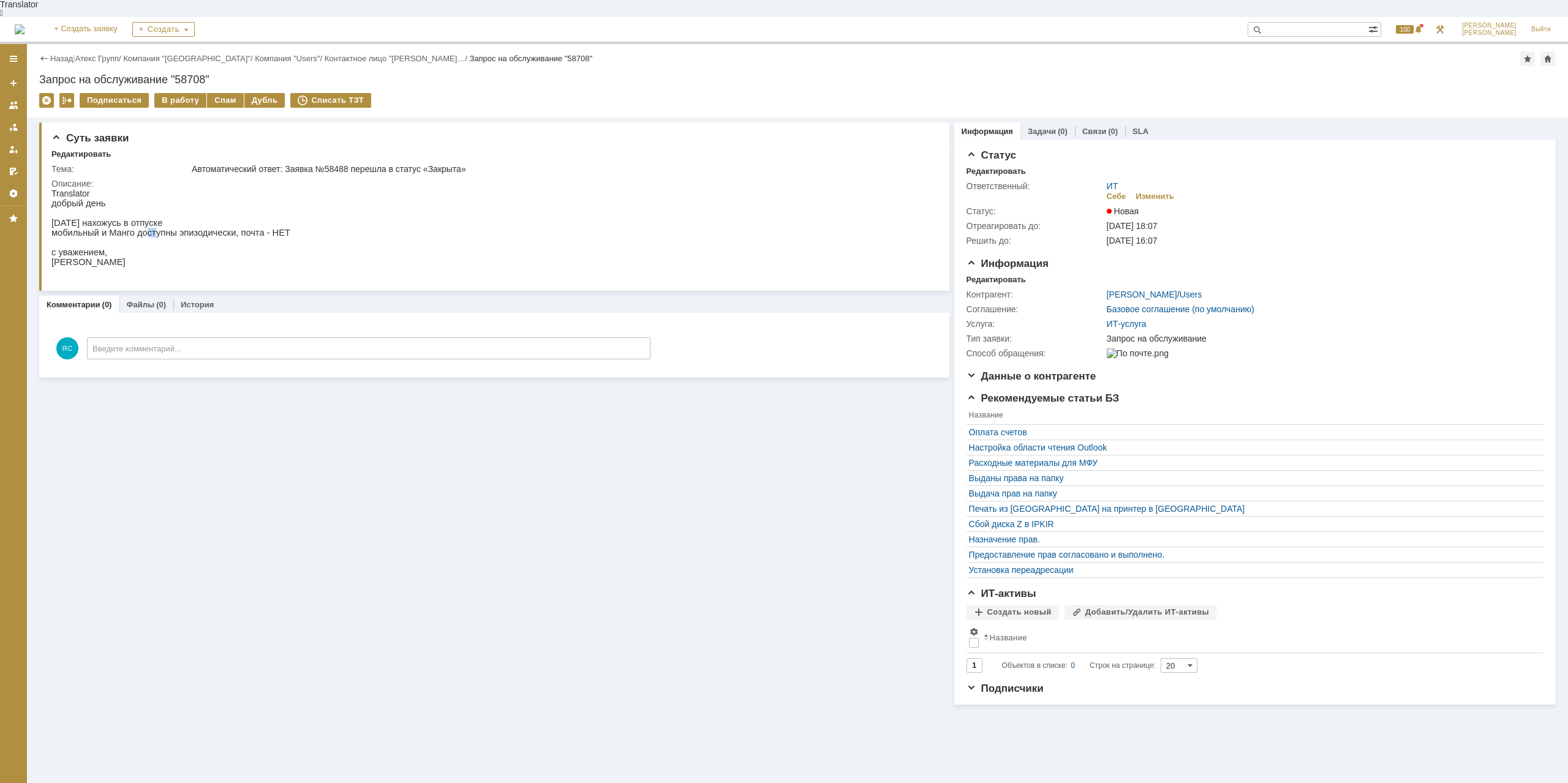
drag, startPoint x: 140, startPoint y: 222, endPoint x: 149, endPoint y: 224, distance: 9.2
click at [149, 227] on p "мобильный и Манго доступны эпизодически, почта - НЕТ" at bounding box center [171, 232] width 239 height 10
click at [217, 227] on p "мобильный и Манго доступны эпизодически, почта - НЕТ" at bounding box center [171, 232] width 239 height 10
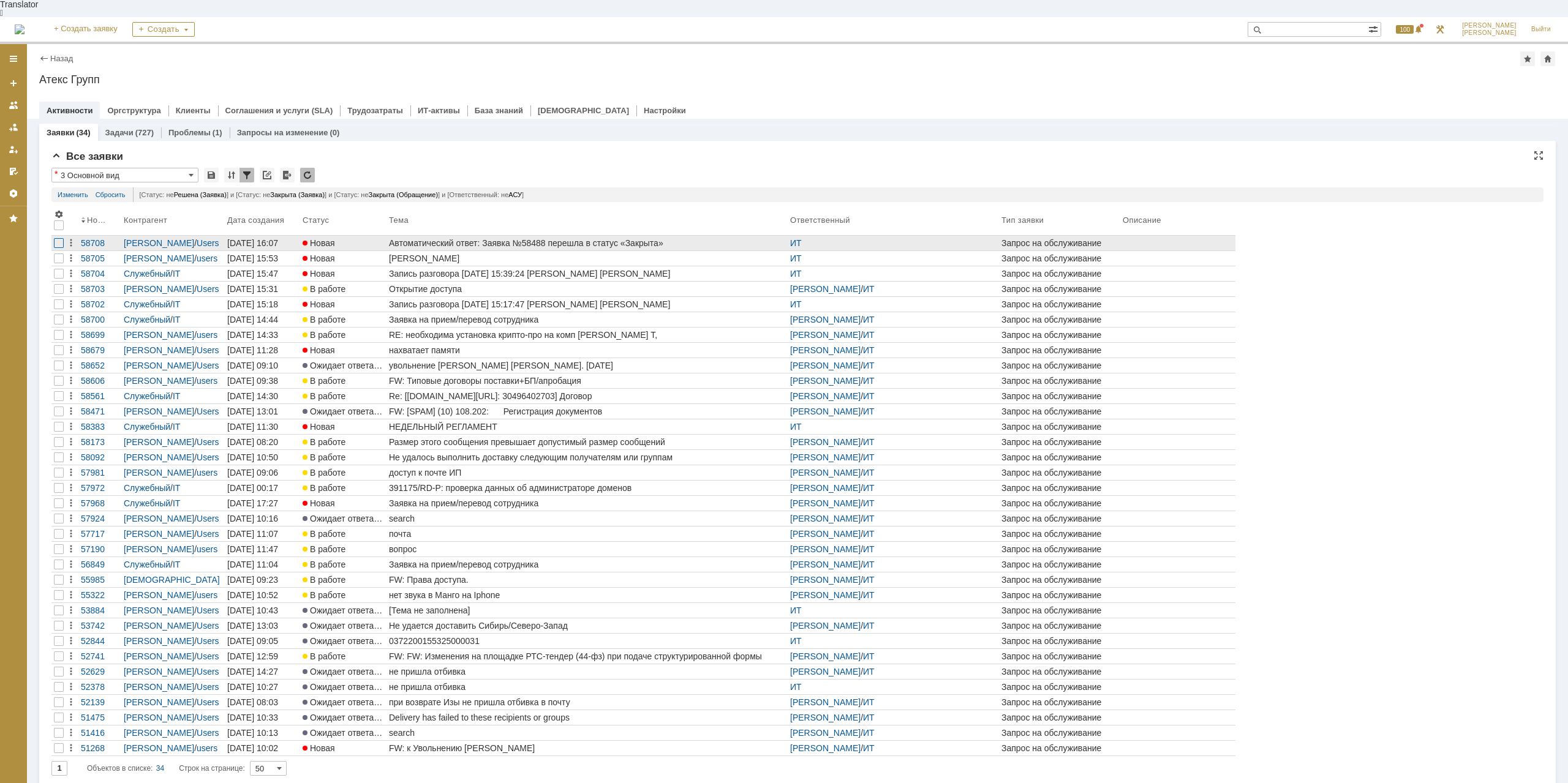
click at [56, 238] on div at bounding box center [58, 243] width 10 height 10
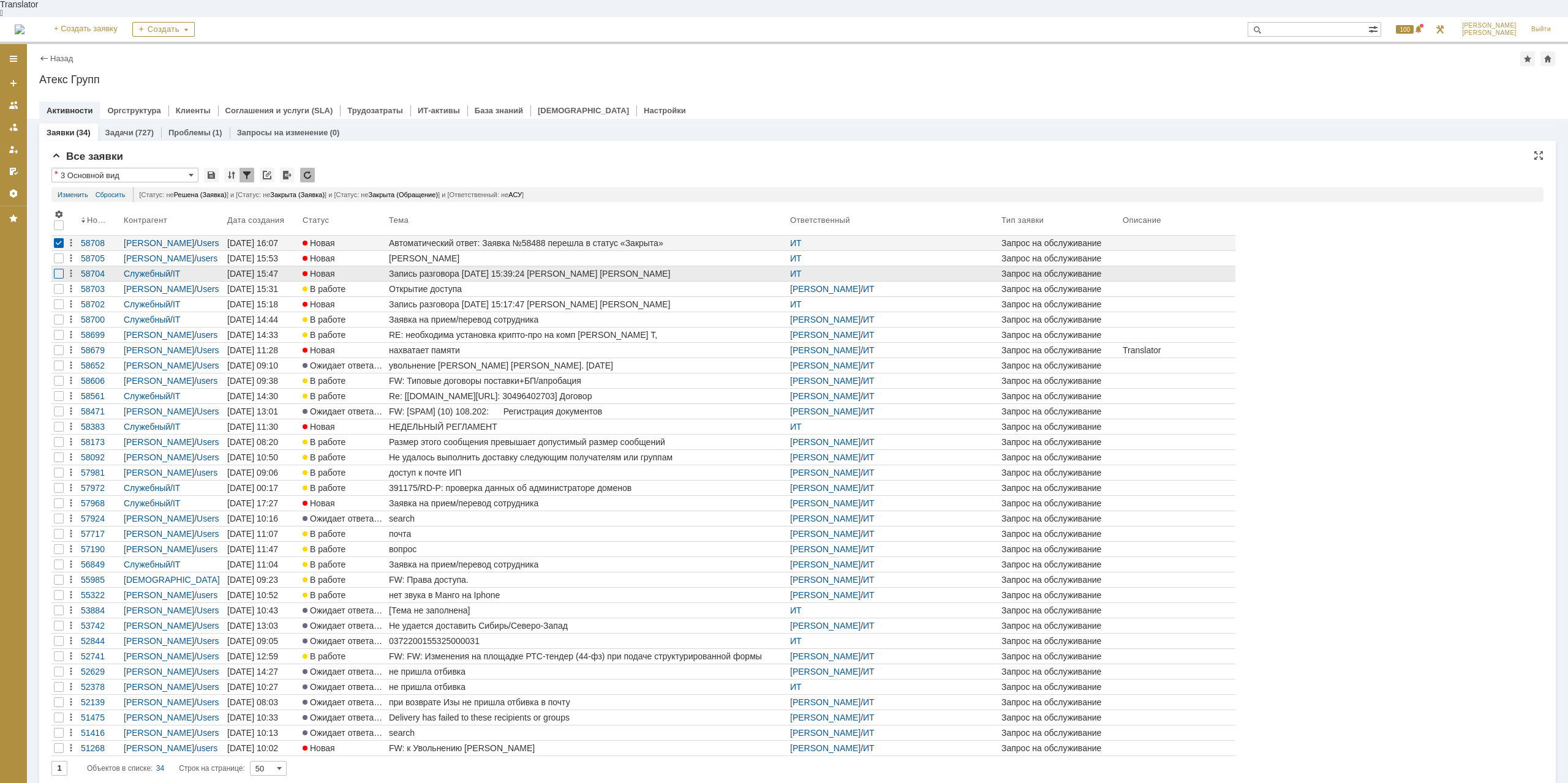
click at [59, 268] on div at bounding box center [58, 273] width 10 height 10
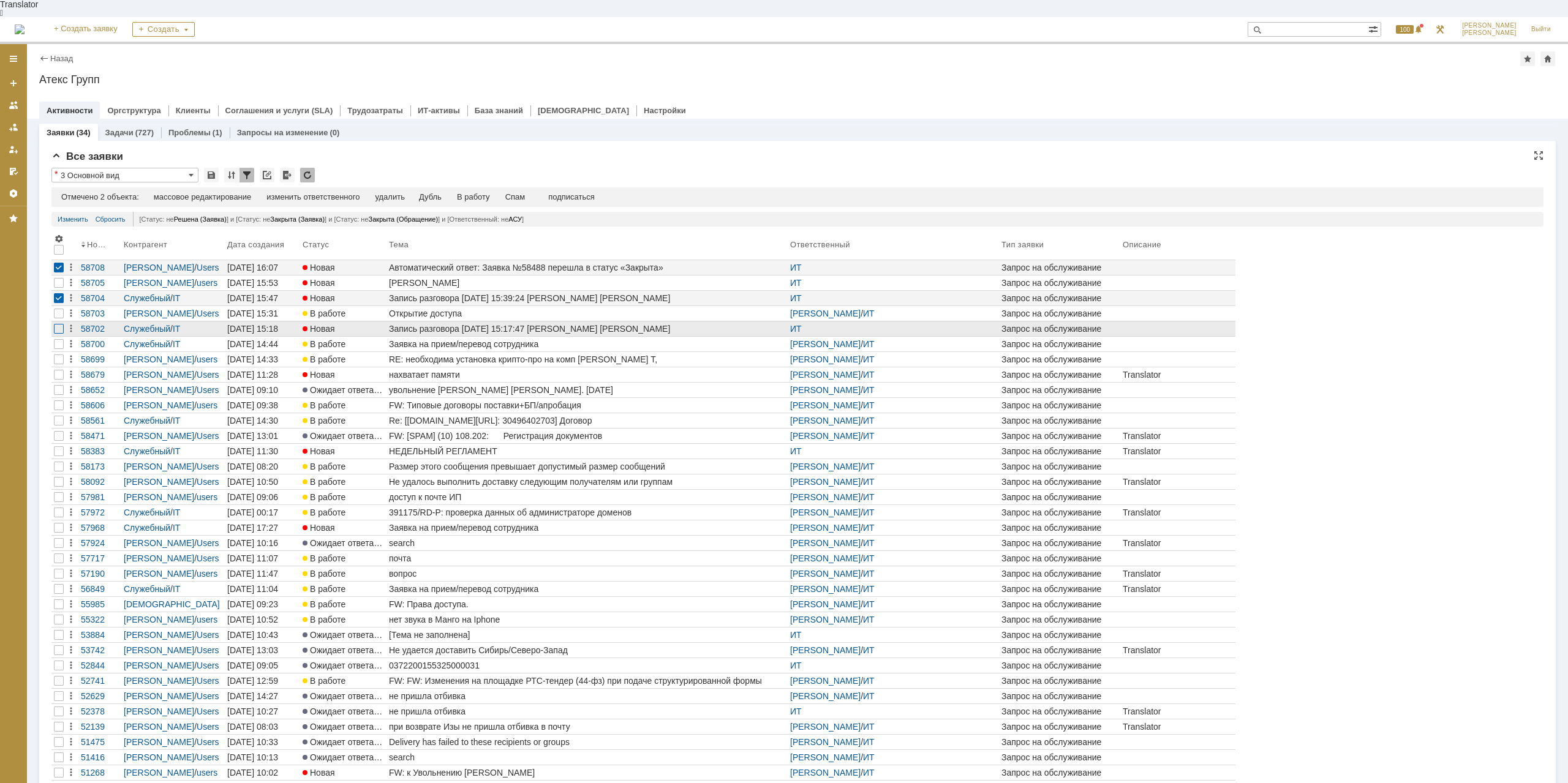
click at [58, 324] on div at bounding box center [58, 329] width 10 height 10
click at [521, 192] on div "Спам" at bounding box center [515, 197] width 21 height 10
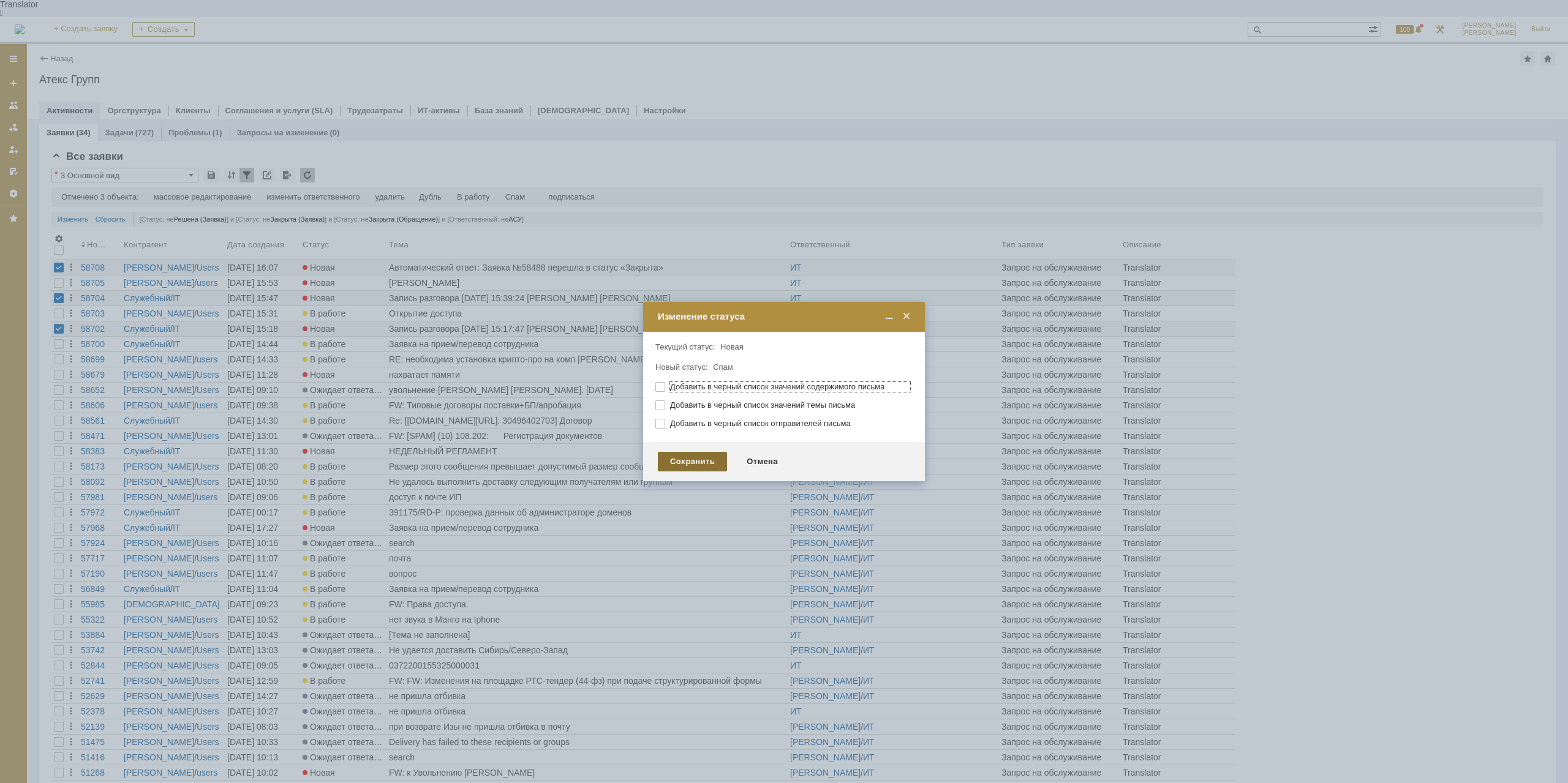
click at [705, 460] on div "Сохранить" at bounding box center [692, 462] width 69 height 20
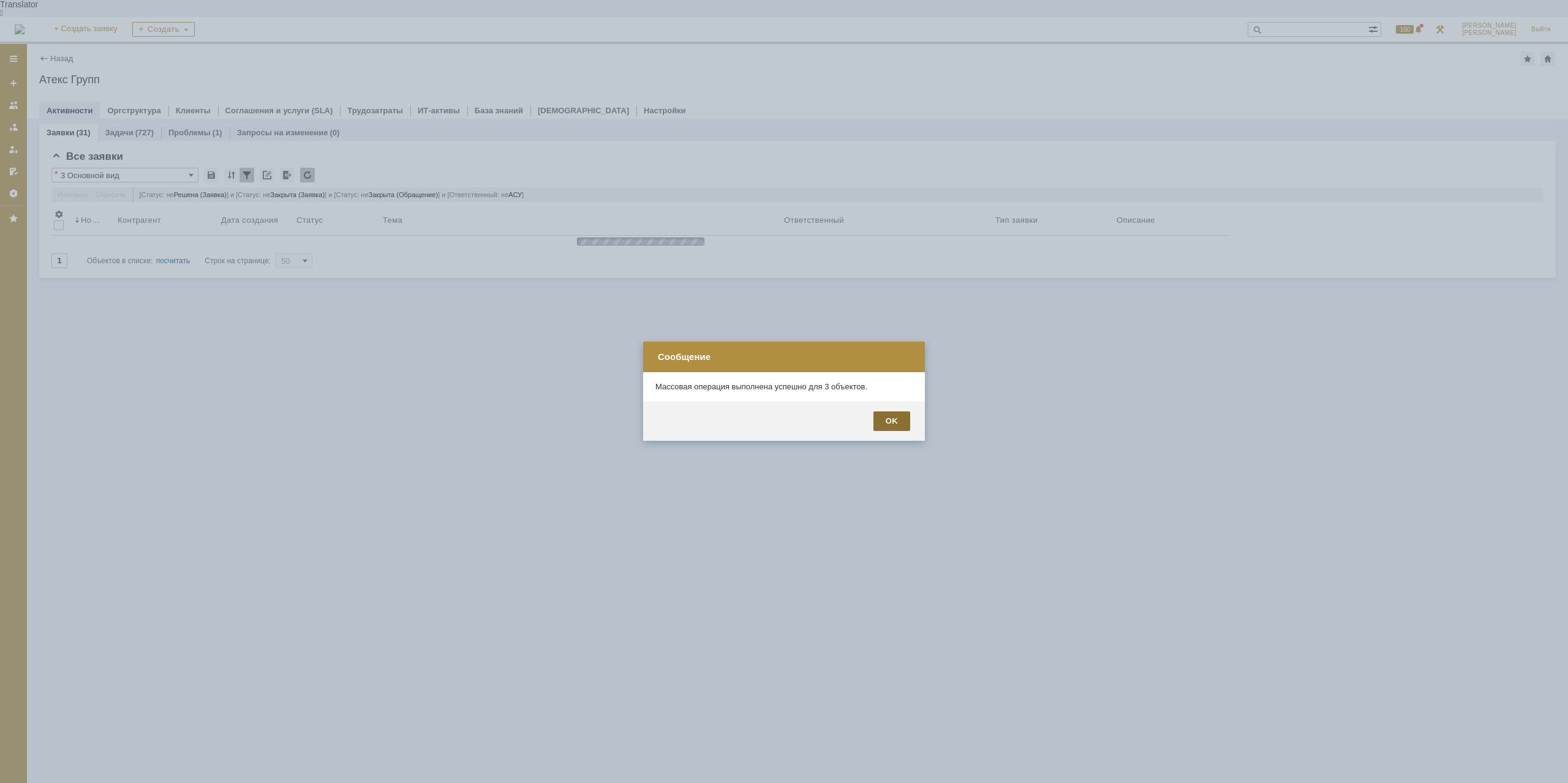
click at [884, 423] on div "OK" at bounding box center [892, 421] width 37 height 20
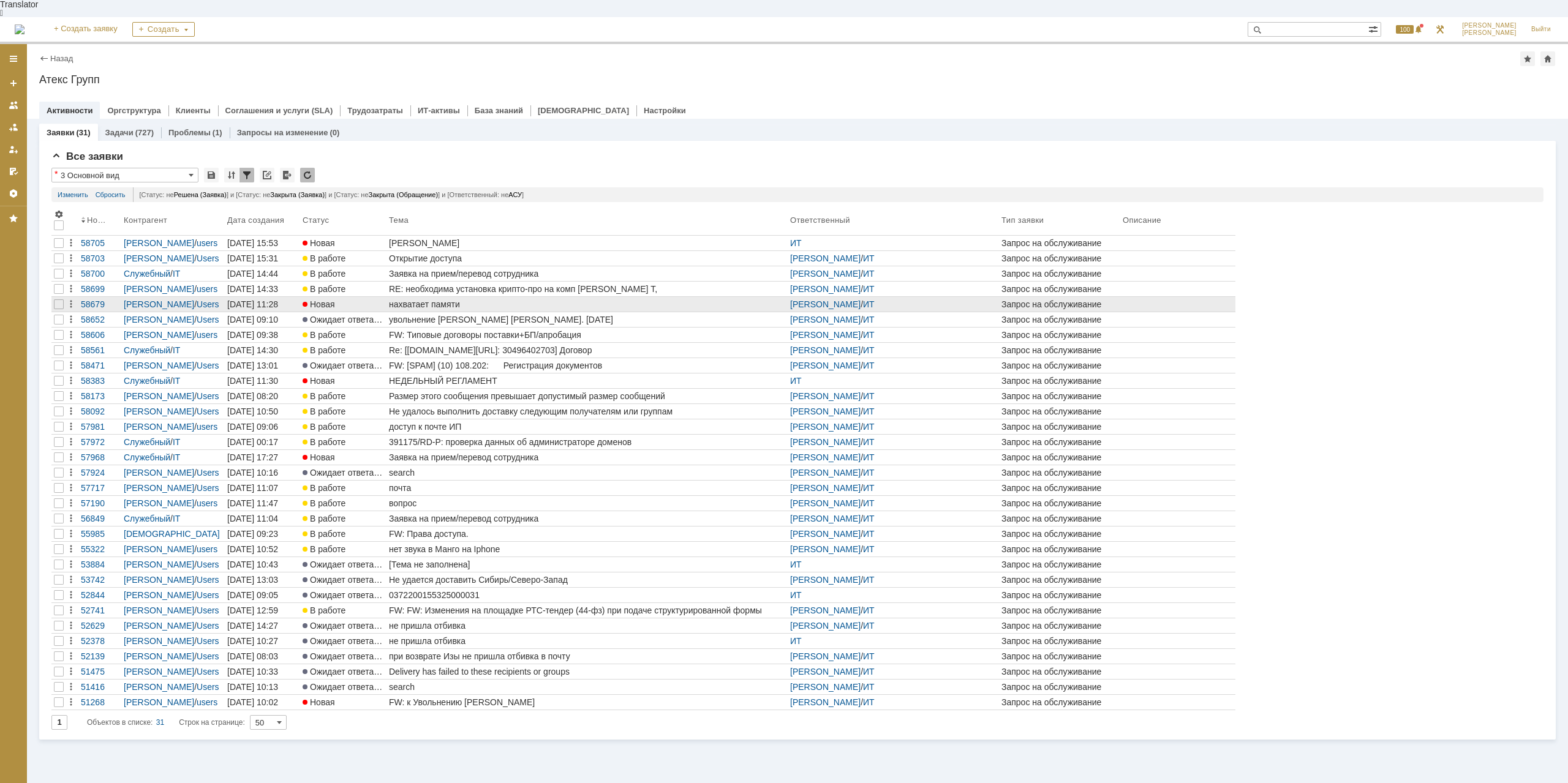
click at [426, 300] on div "нахватает памяти" at bounding box center [587, 304] width 396 height 10
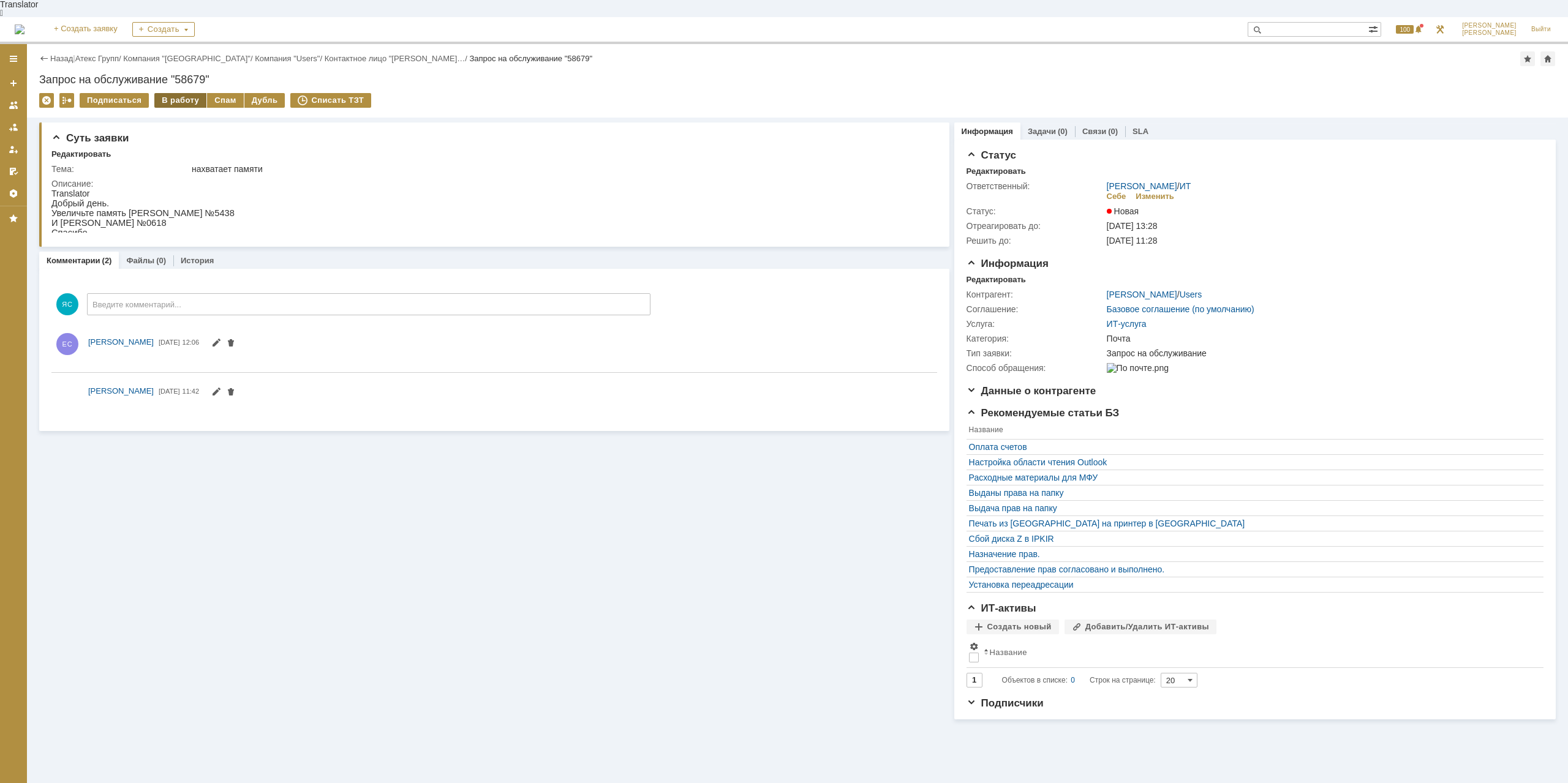
click at [179, 93] on div "В работу" at bounding box center [180, 101] width 52 height 15
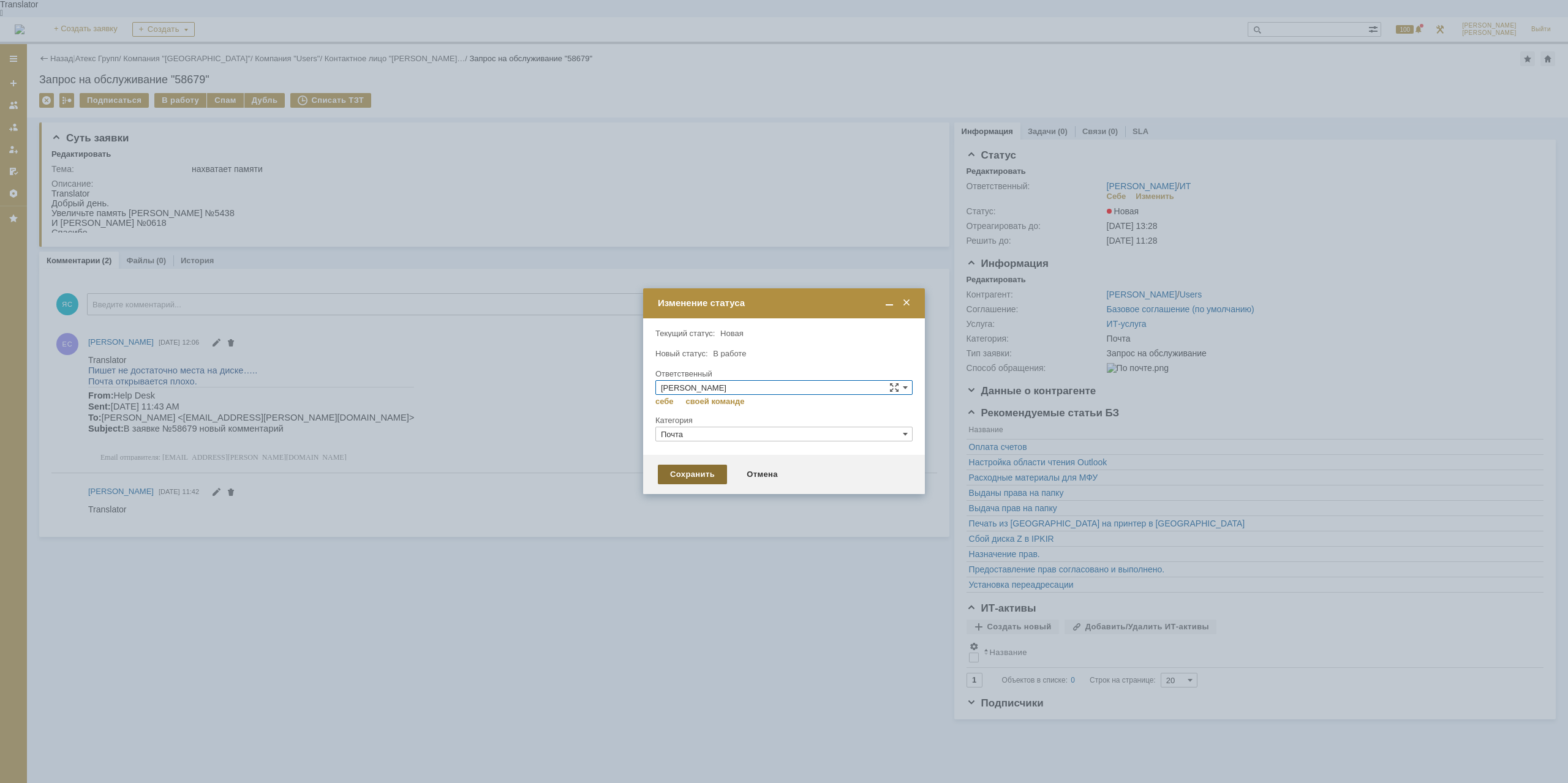
click at [681, 476] on div "Сохранить" at bounding box center [692, 475] width 69 height 20
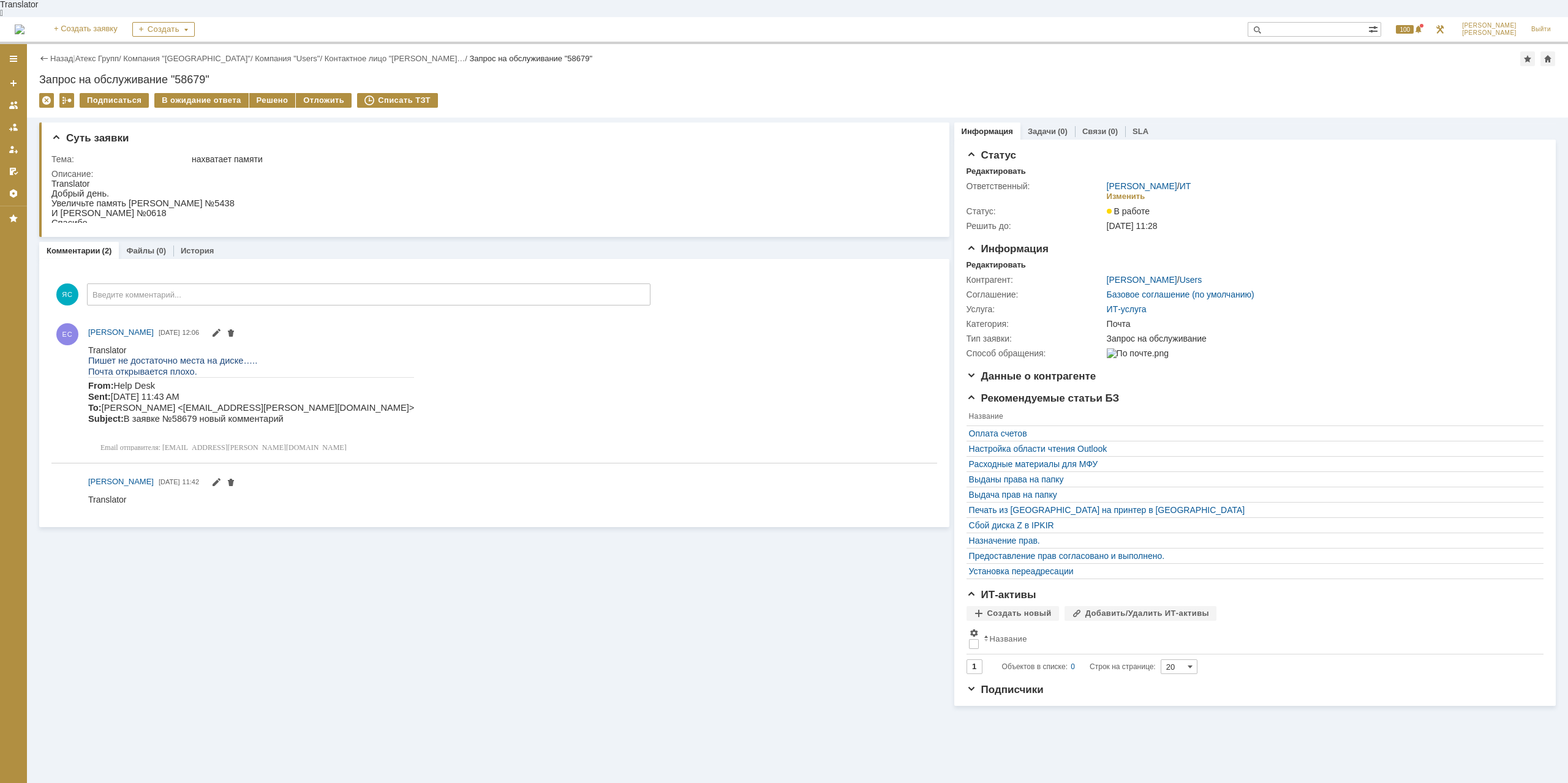
click at [179, 504] on div "Какая конкретно проблема?" at bounding box center [144, 509] width 111 height 10
click at [167, 356] on div "Пишет не достаточно места на диске….. Почта открывается плохо. From: Help Desk …" at bounding box center [251, 406] width 326 height 103
click at [101, 49] on div "Назад | Атекс Групп / Компания "Moscow" / Компания "Users" / Контактное лицо "Е…" at bounding box center [797, 81] width 1541 height 73
click at [101, 54] on link "Атекс Групп" at bounding box center [97, 58] width 44 height 9
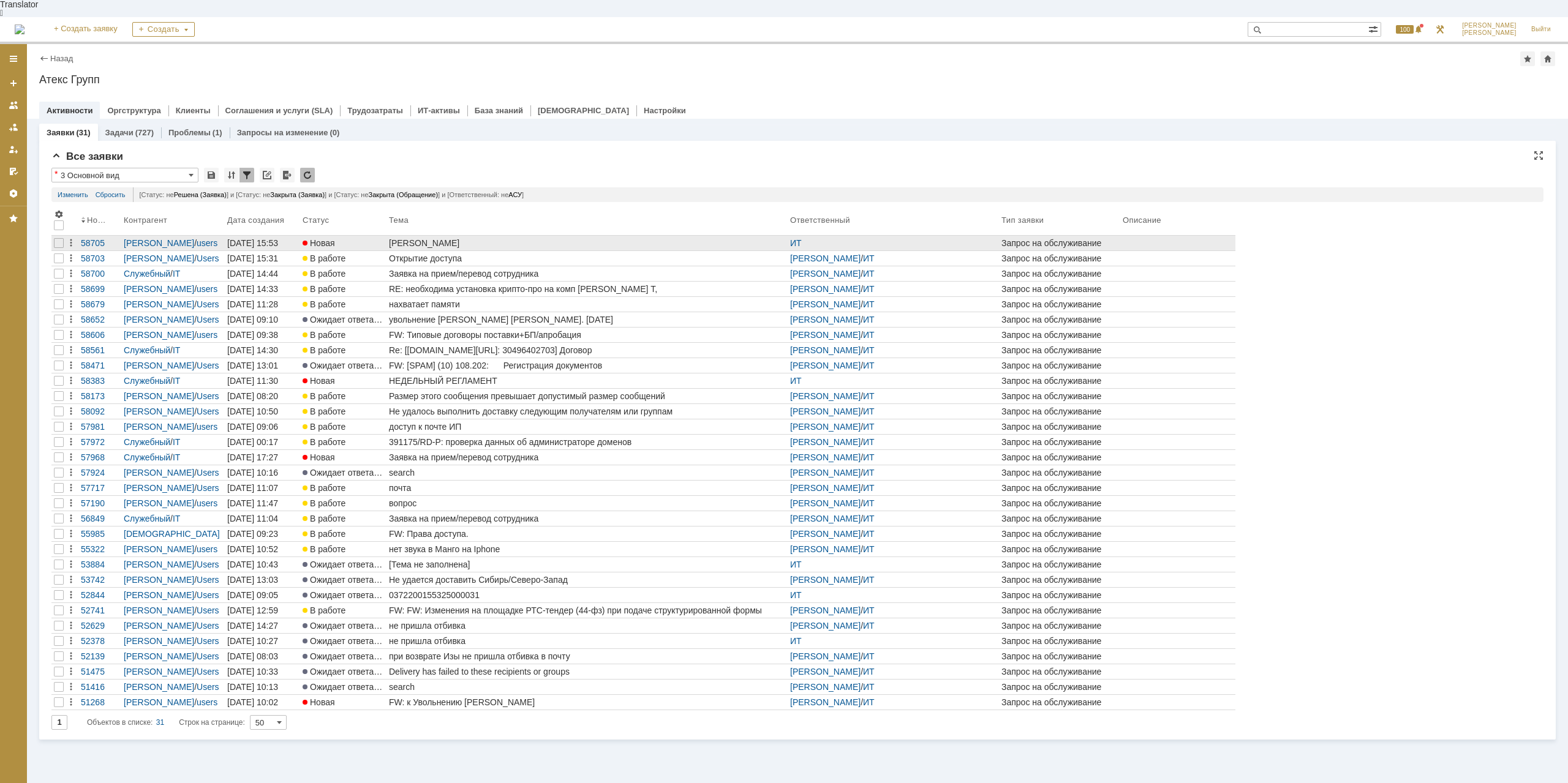
click at [480, 238] on div "Евтушенко Константин Александрович ИП" at bounding box center [587, 243] width 396 height 10
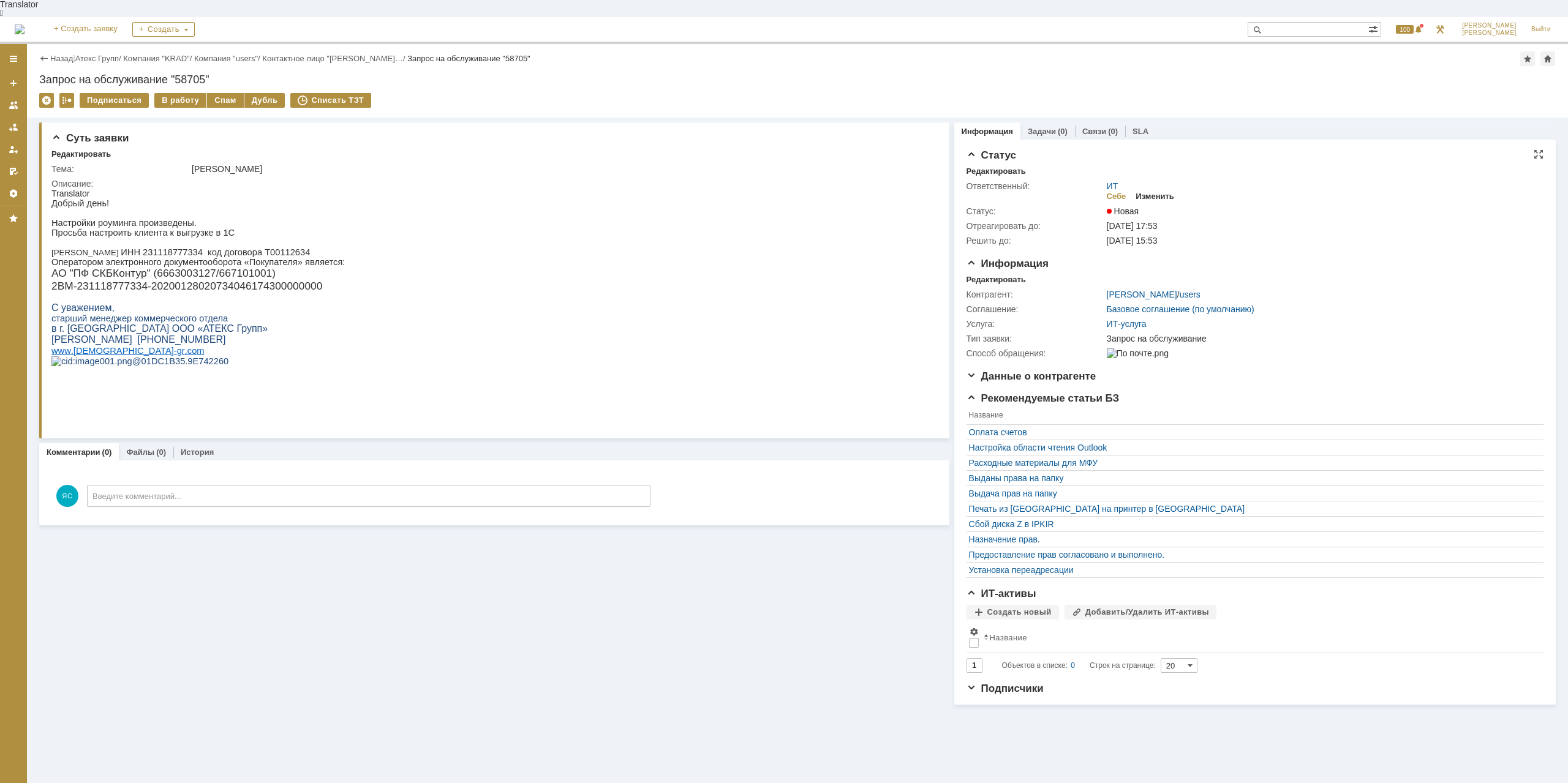
click at [1160, 192] on div "Изменить" at bounding box center [1154, 196] width 38 height 10
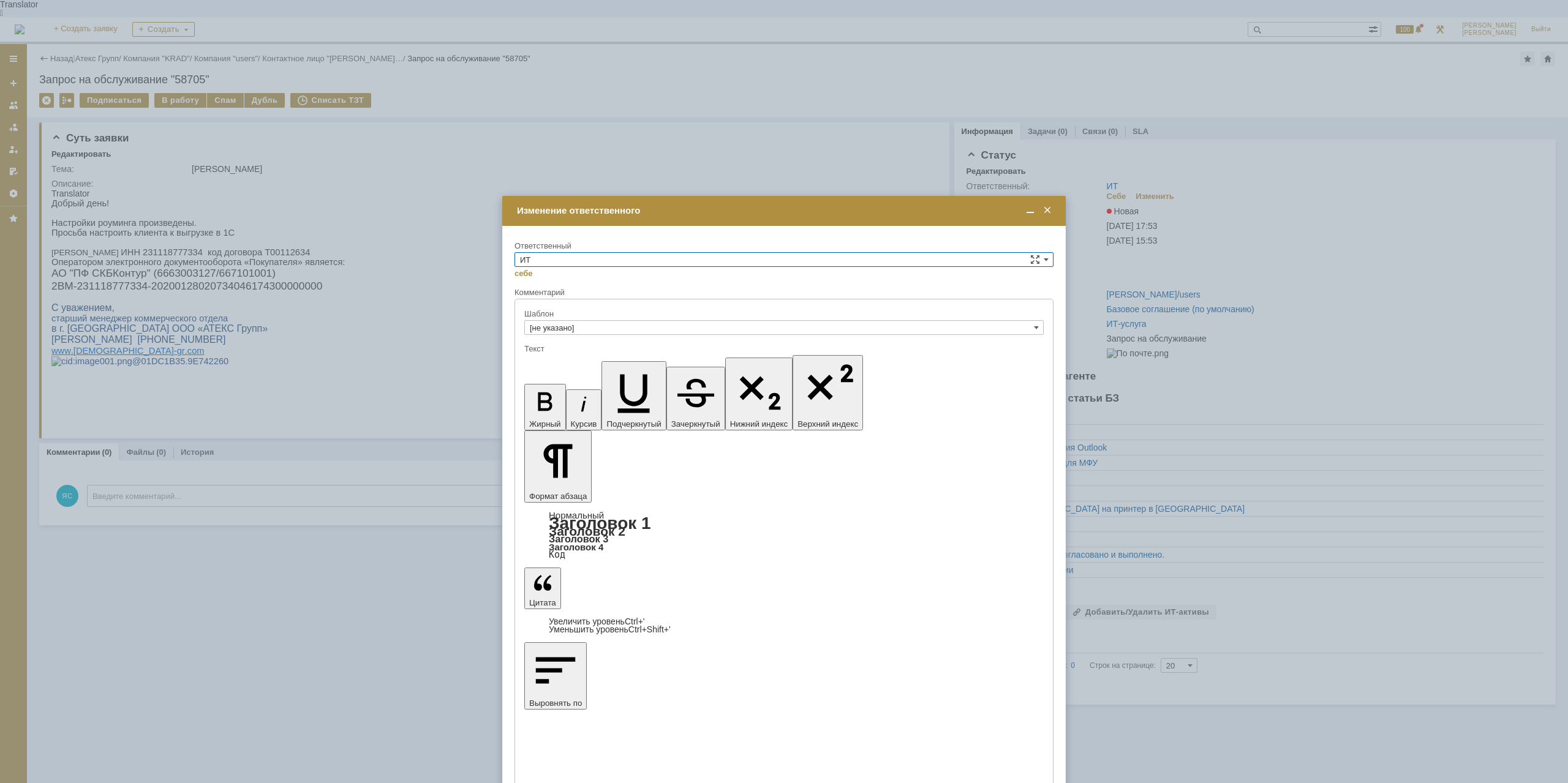
click at [625, 257] on input "ИТ" at bounding box center [784, 259] width 539 height 15
click at [556, 364] on span "АСУ" at bounding box center [784, 361] width 528 height 10
type input "АСУ"
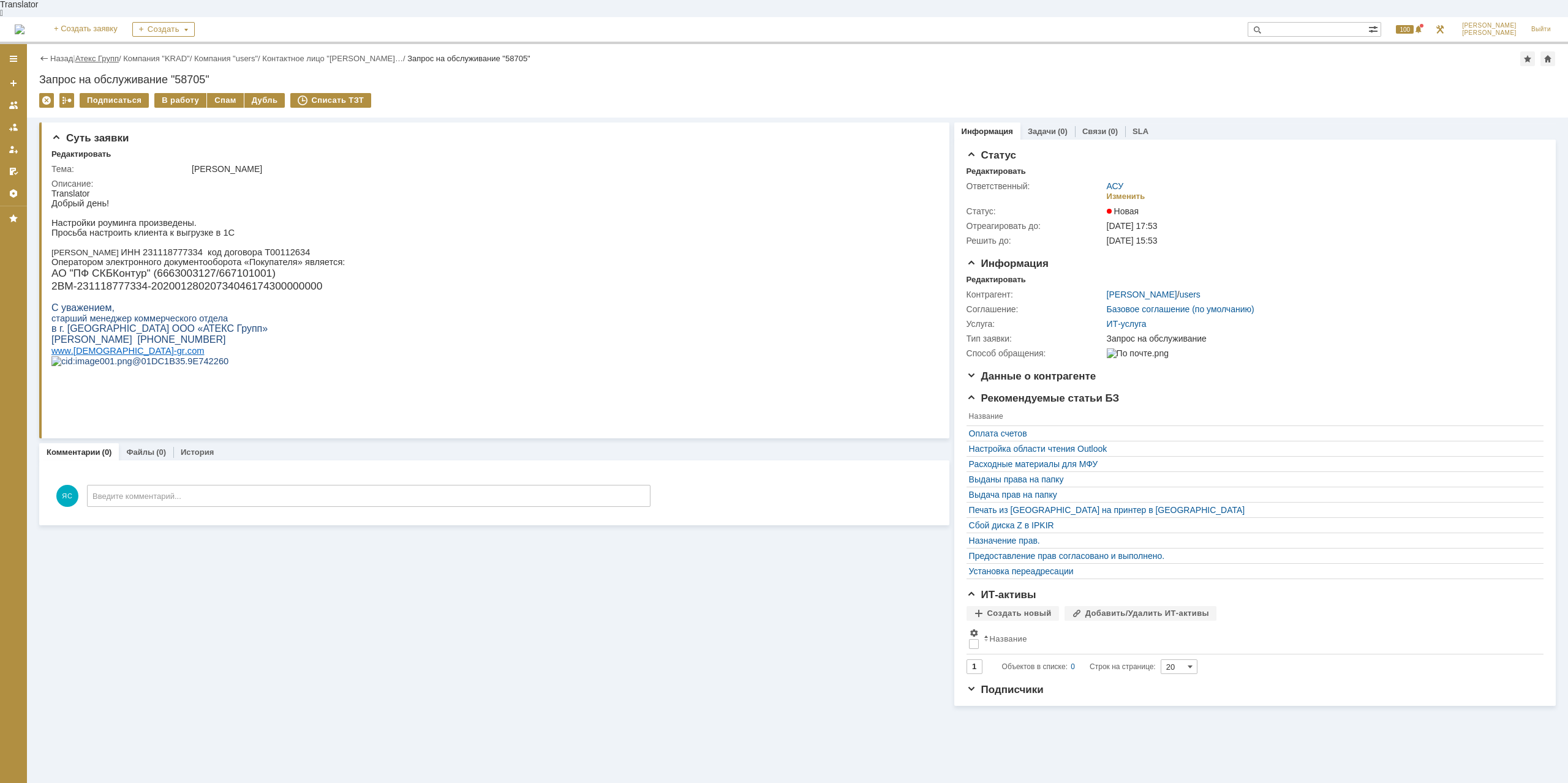
click at [101, 54] on link "Атекс Групп" at bounding box center [97, 58] width 44 height 9
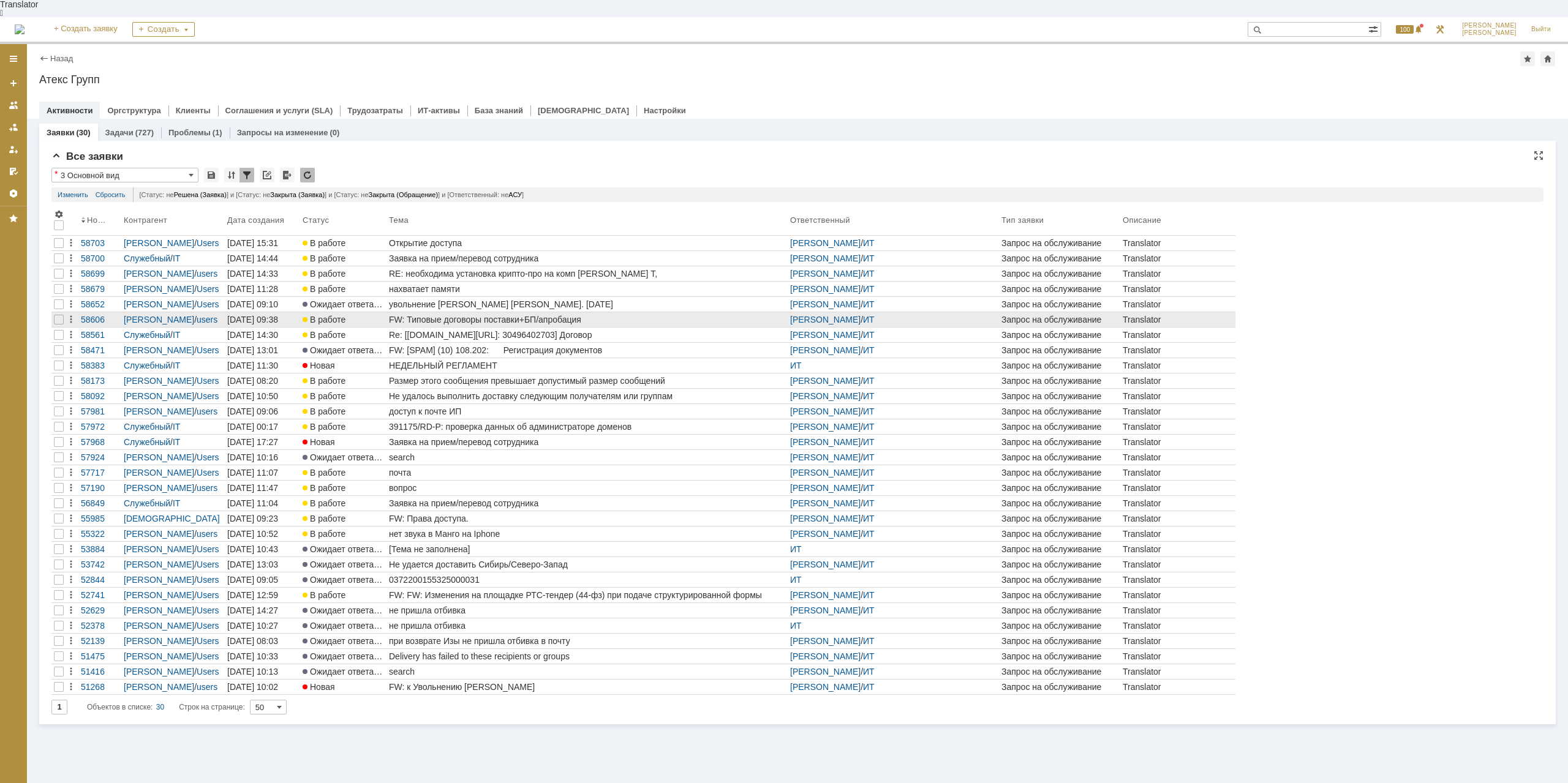
click at [514, 315] on div "FW: Типовые договоры поставки+БП/апробация" at bounding box center [587, 319] width 396 height 10
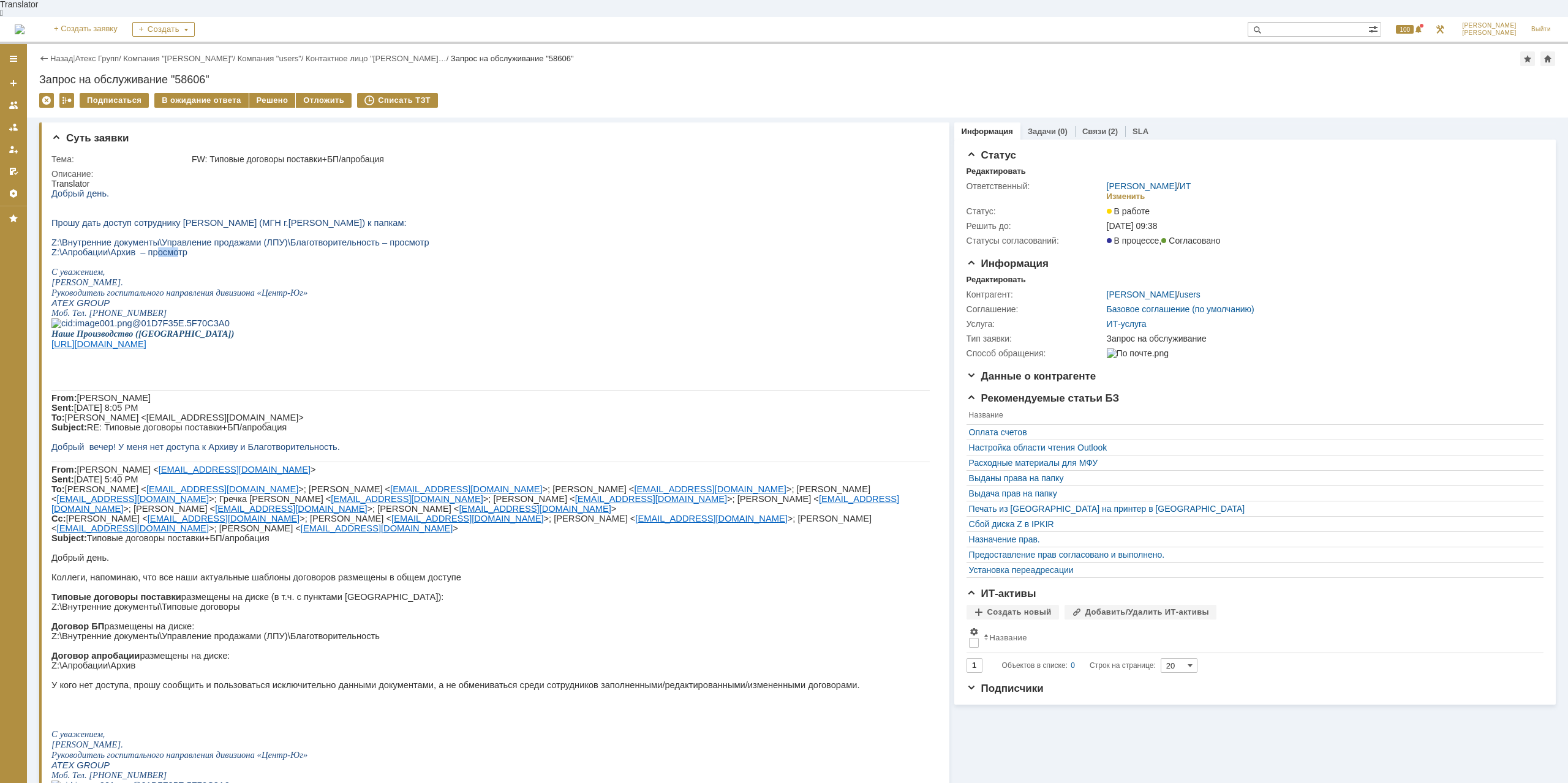
drag, startPoint x: 151, startPoint y: 253, endPoint x: 171, endPoint y: 253, distance: 20.0
click at [171, 253] on span "Z:\Апробации\Архив – просмотр" at bounding box center [120, 252] width 136 height 10
click at [107, 52] on div "Назад | Атекс Групп / Компания "PETE" / Компания "users" / Контактное лицо "Кат…" at bounding box center [797, 59] width 1516 height 15
click at [105, 54] on link "Атекс Групп" at bounding box center [97, 58] width 44 height 9
